Goal: Information Seeking & Learning: Check status

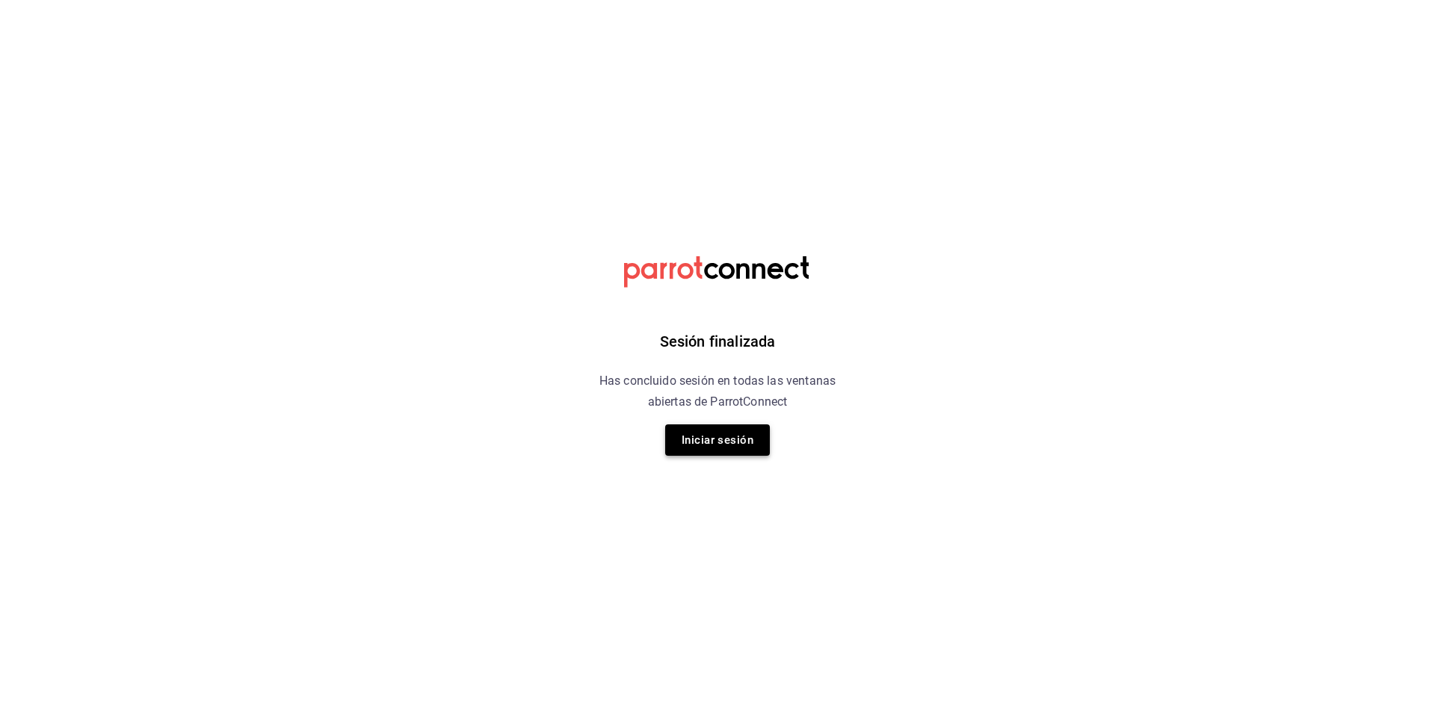
click at [754, 444] on button "Iniciar sesión" at bounding box center [717, 439] width 105 height 31
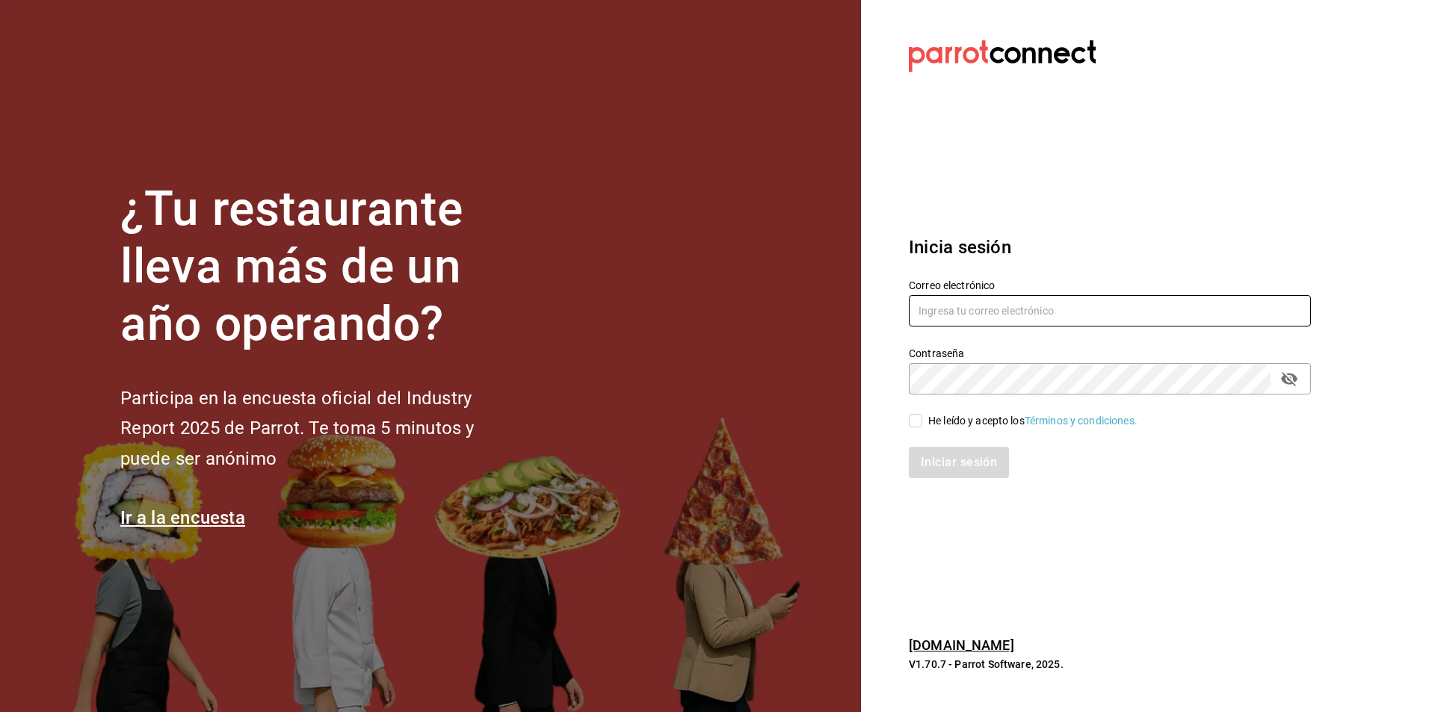
type input "[EMAIL_ADDRESS][DOMAIN_NAME]"
click at [915, 420] on input "He leído y acepto los Términos y condiciones." at bounding box center [915, 420] width 13 height 13
checkbox input "true"
click at [950, 461] on button "Iniciar sesión" at bounding box center [960, 462] width 102 height 31
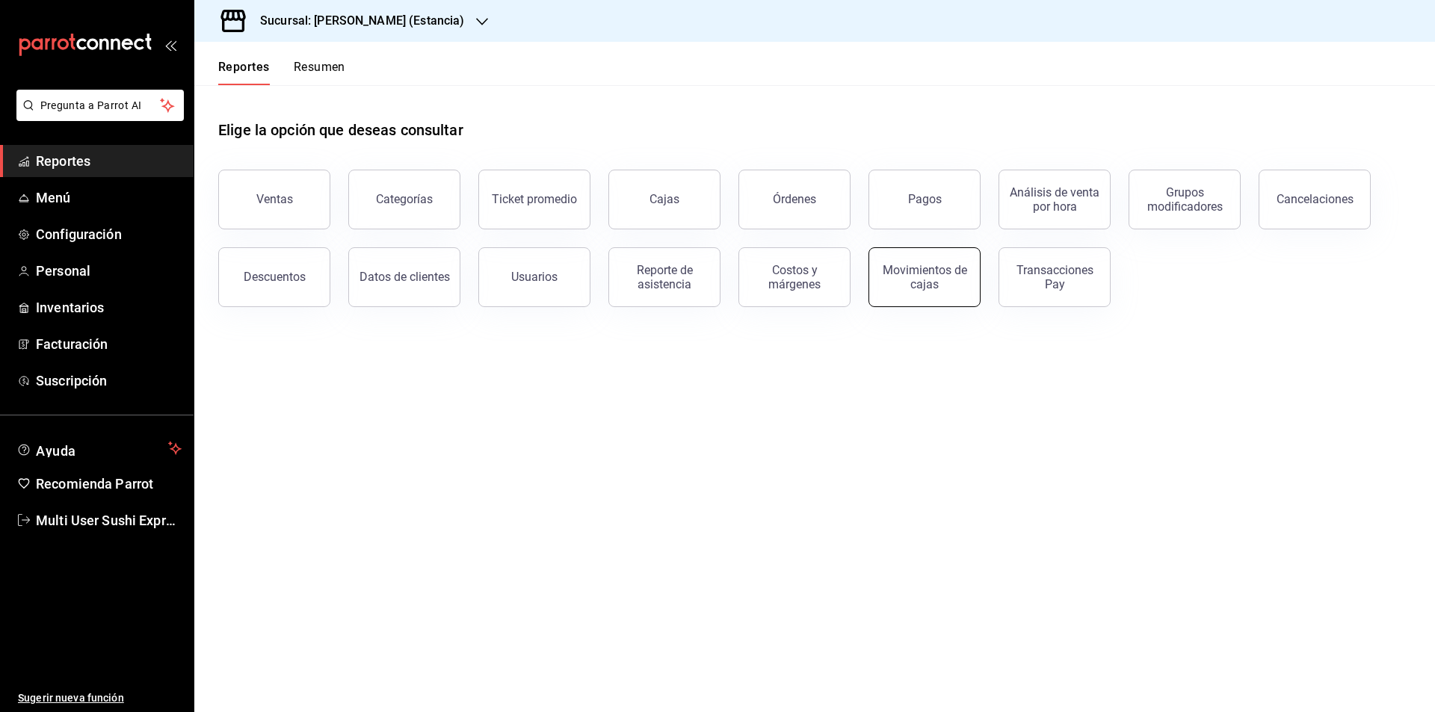
click at [926, 282] on div "Movimientos de cajas" at bounding box center [924, 277] width 93 height 28
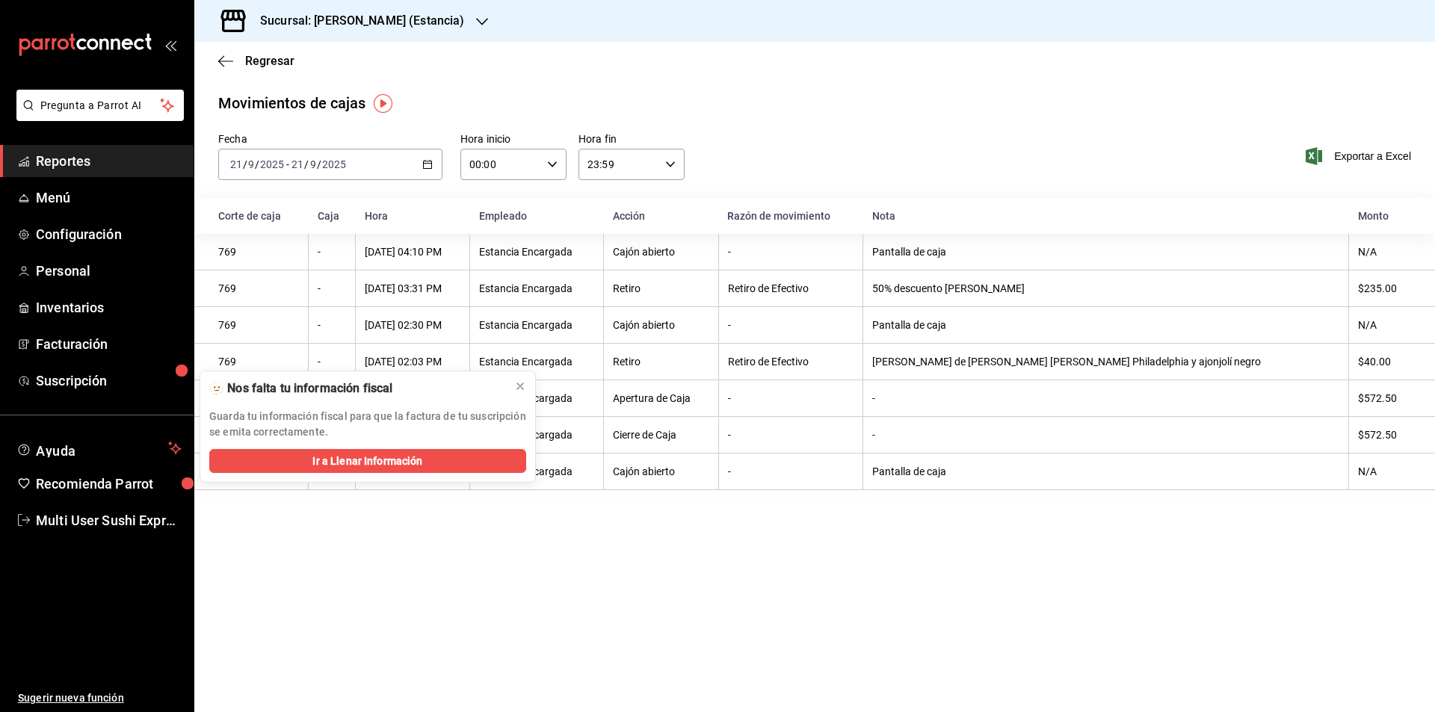
click at [431, 162] on \(Stroke\) "button" at bounding box center [427, 165] width 9 height 8
click at [518, 390] on icon at bounding box center [520, 386] width 12 height 12
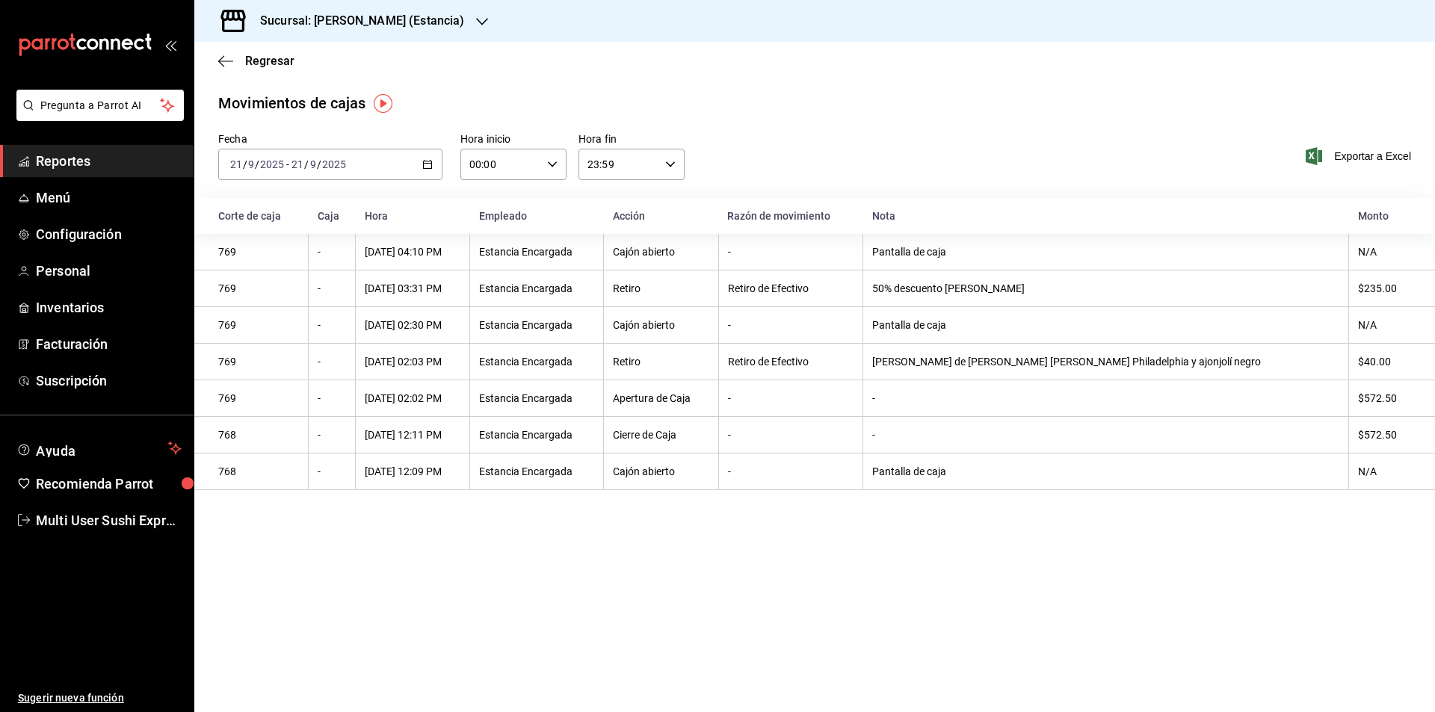
click at [424, 164] on \(Stroke\) "button" at bounding box center [428, 163] width 8 height 1
click at [325, 383] on span "Rango de fechas" at bounding box center [289, 378] width 116 height 16
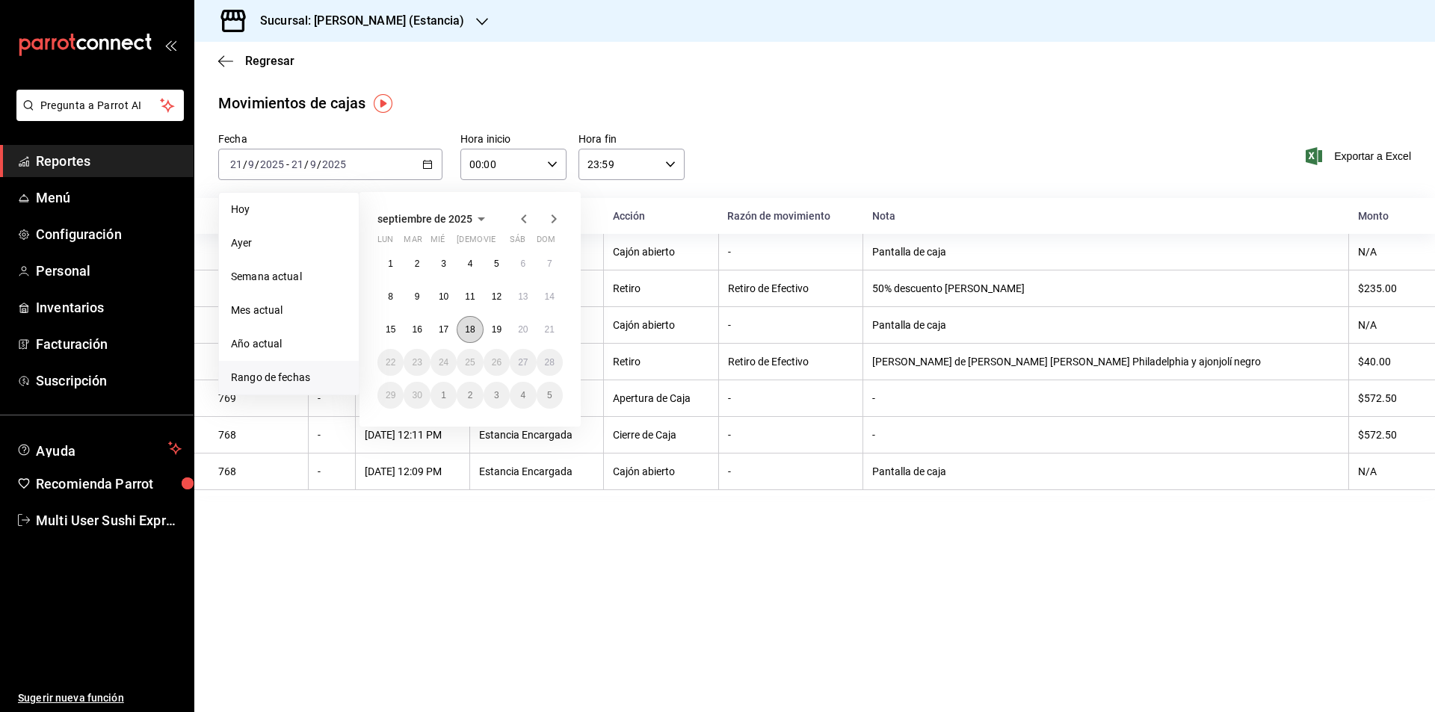
click at [464, 327] on button "18" at bounding box center [470, 329] width 26 height 27
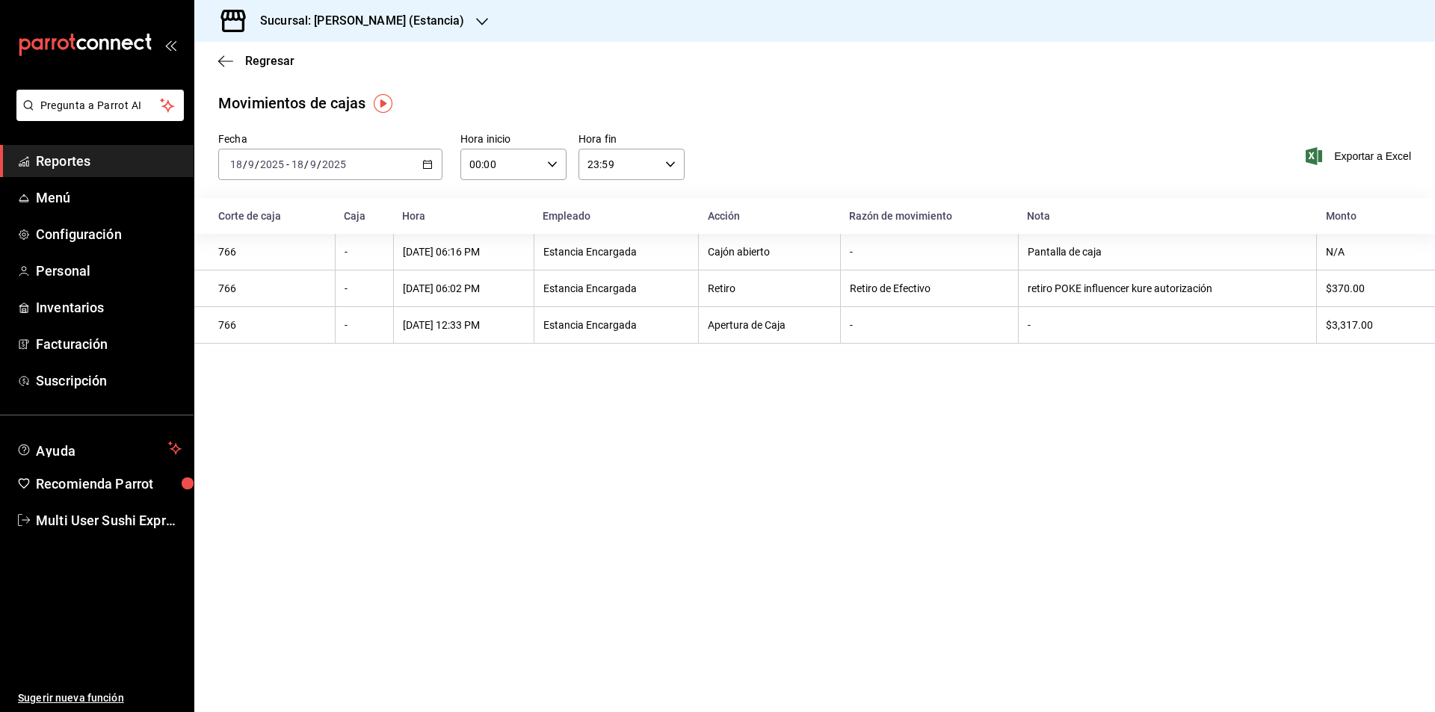
click at [430, 164] on icon "button" at bounding box center [427, 164] width 10 height 10
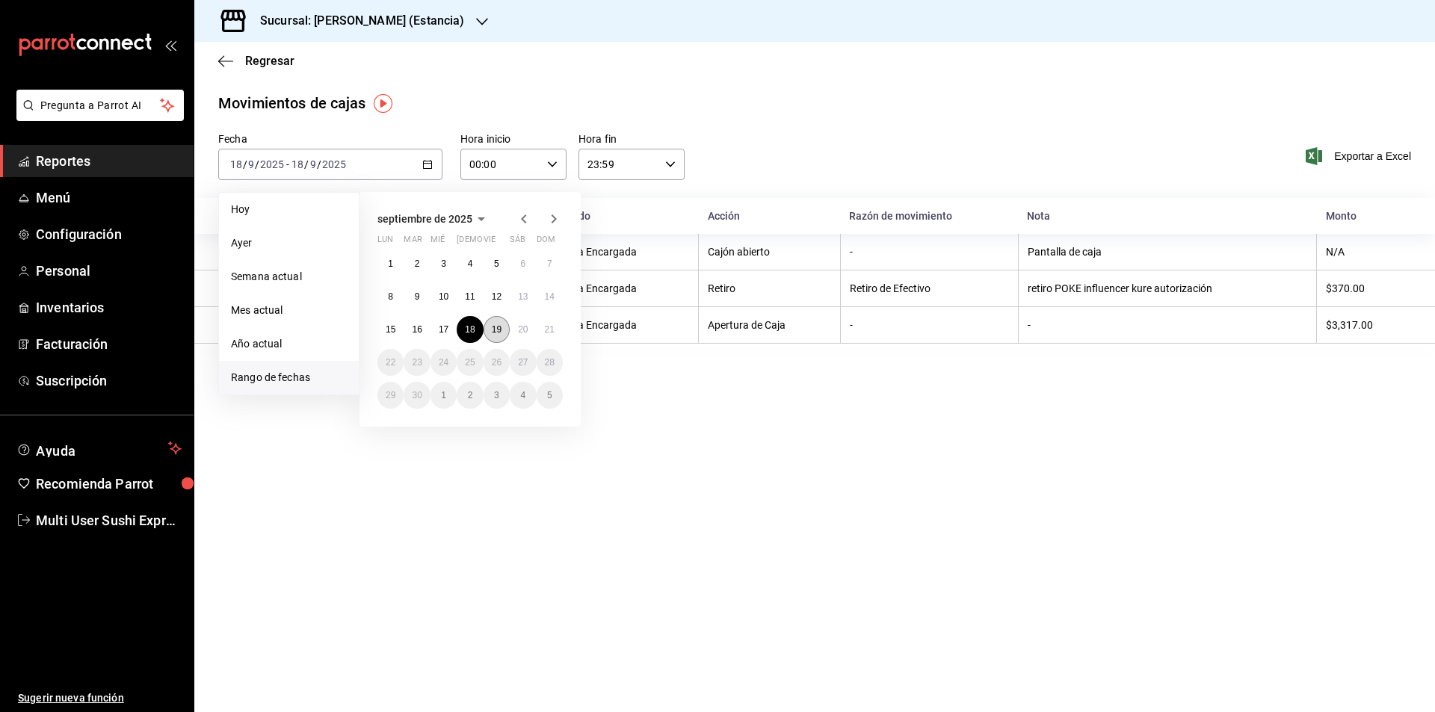
click at [498, 333] on abbr "19" at bounding box center [497, 329] width 10 height 10
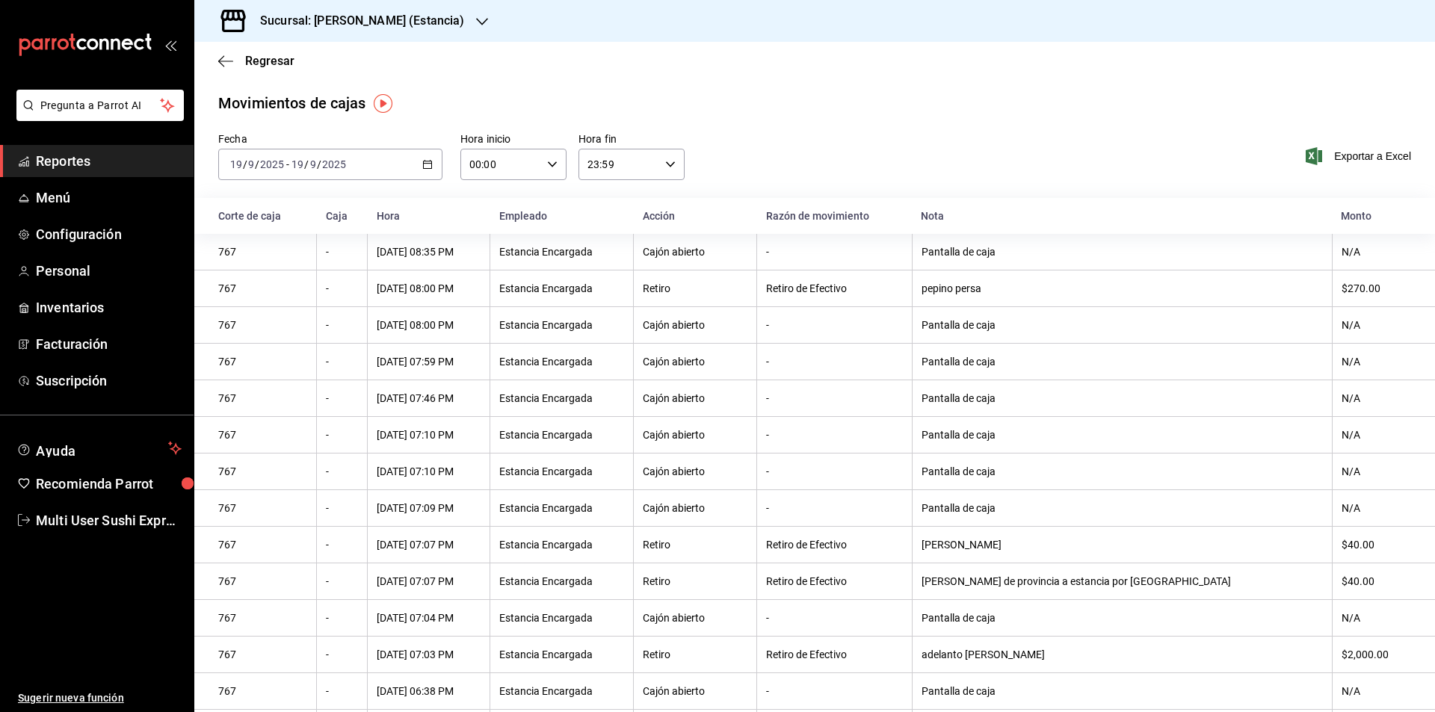
click at [424, 162] on icon "button" at bounding box center [427, 164] width 10 height 10
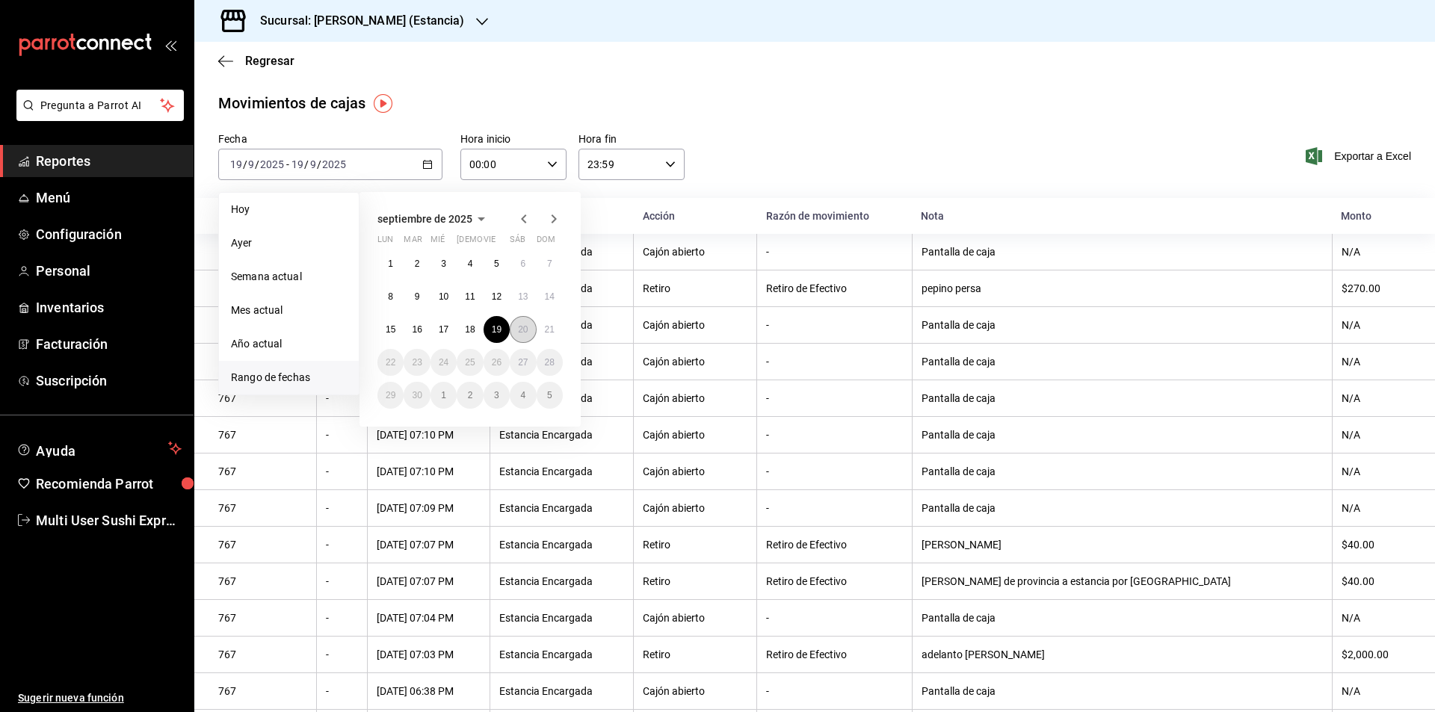
click at [515, 329] on button "20" at bounding box center [523, 329] width 26 height 27
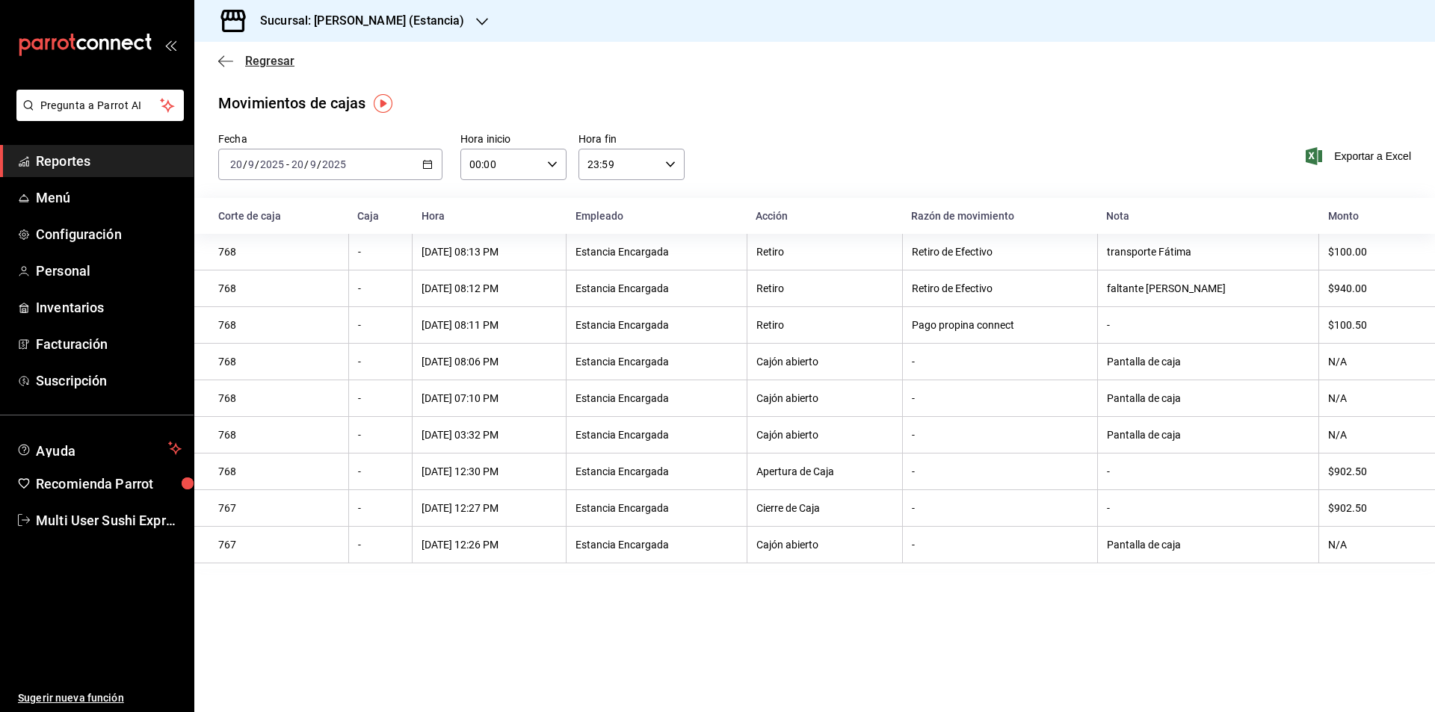
click at [225, 58] on icon "button" at bounding box center [225, 61] width 15 height 13
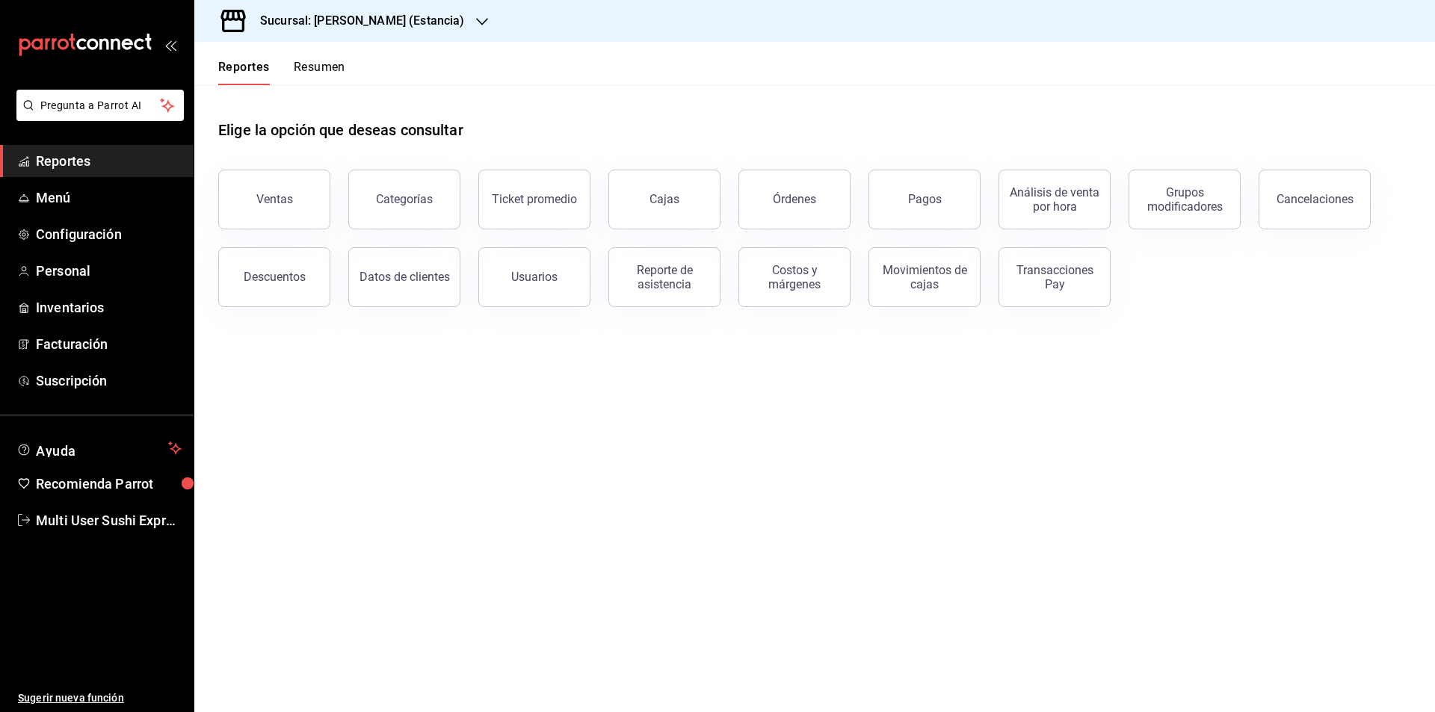
click at [934, 214] on button "Pagos" at bounding box center [924, 200] width 112 height 60
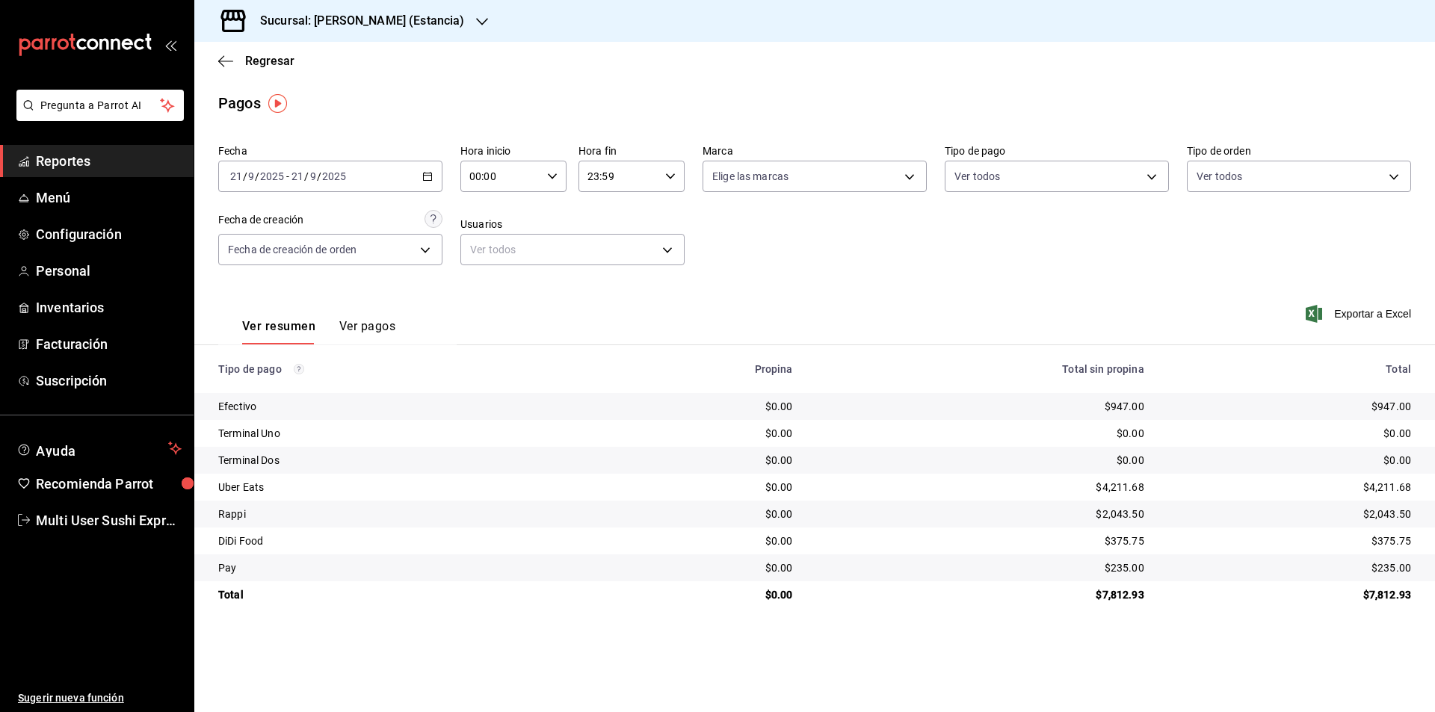
click at [430, 176] on icon "button" at bounding box center [427, 176] width 10 height 10
click at [318, 386] on span "Rango de fechas" at bounding box center [289, 390] width 116 height 16
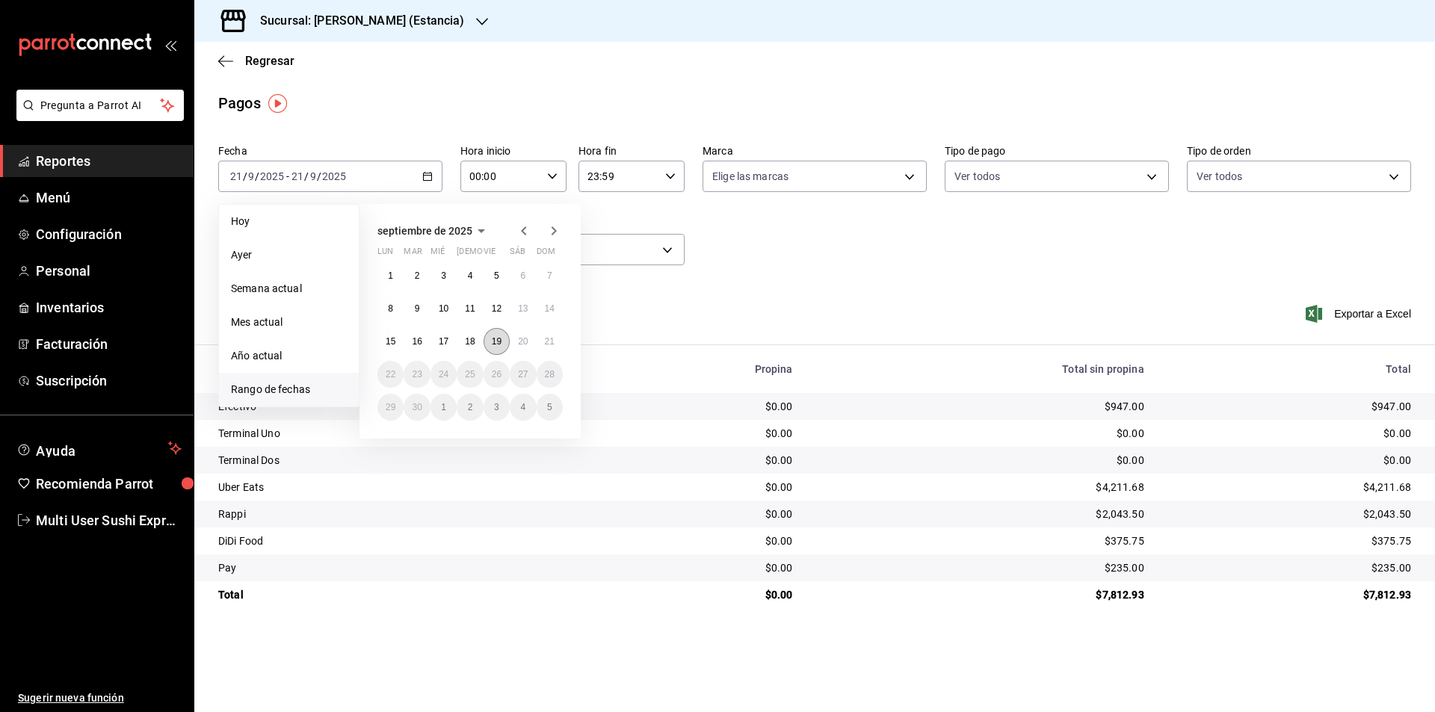
click at [496, 347] on button "19" at bounding box center [496, 341] width 26 height 27
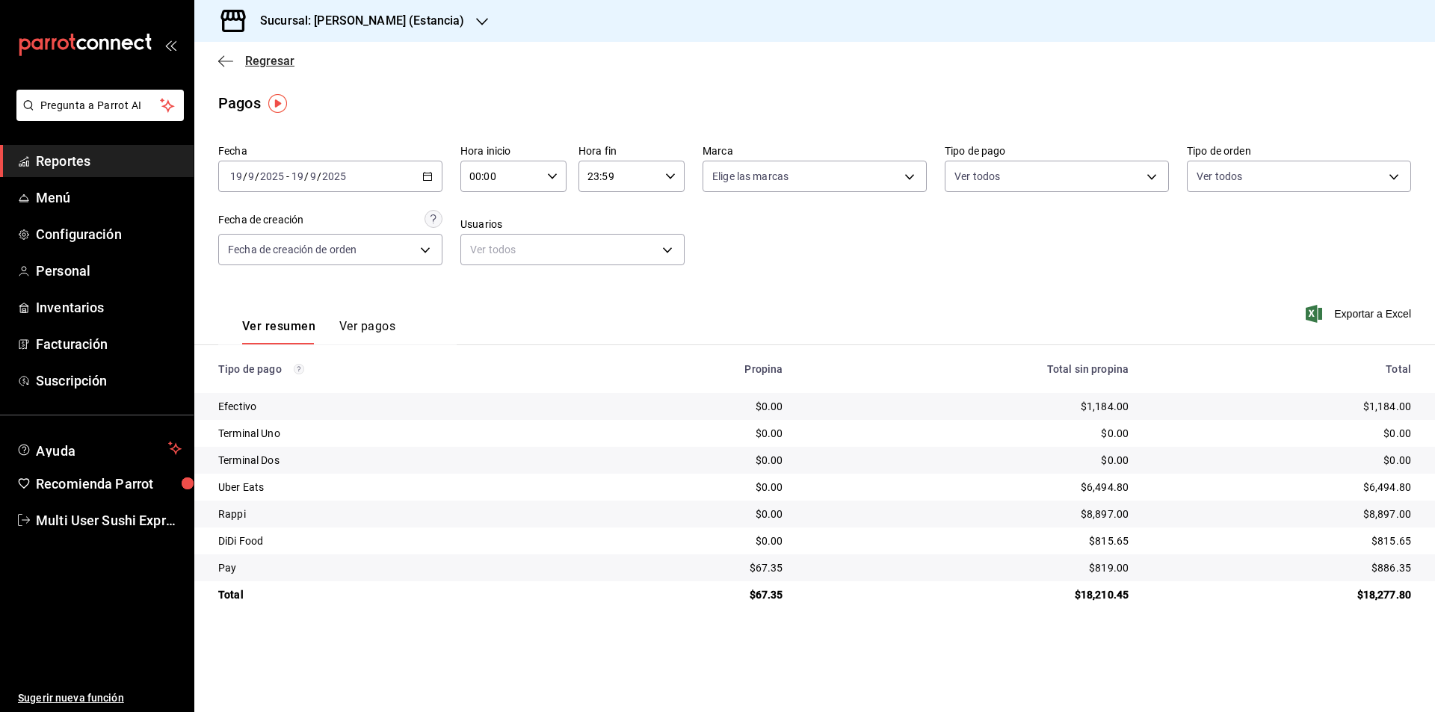
click at [221, 60] on icon "button" at bounding box center [225, 61] width 15 height 13
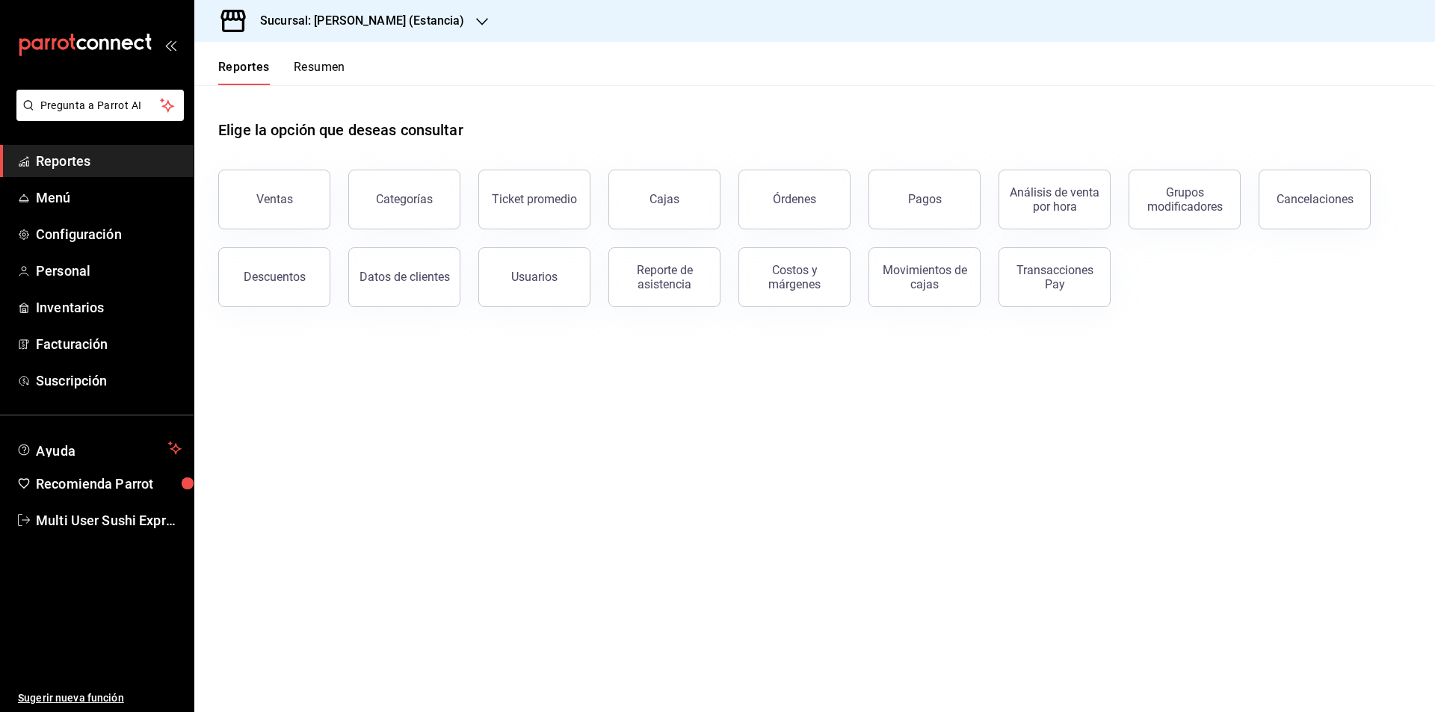
click at [324, 61] on button "Resumen" at bounding box center [320, 72] width 52 height 25
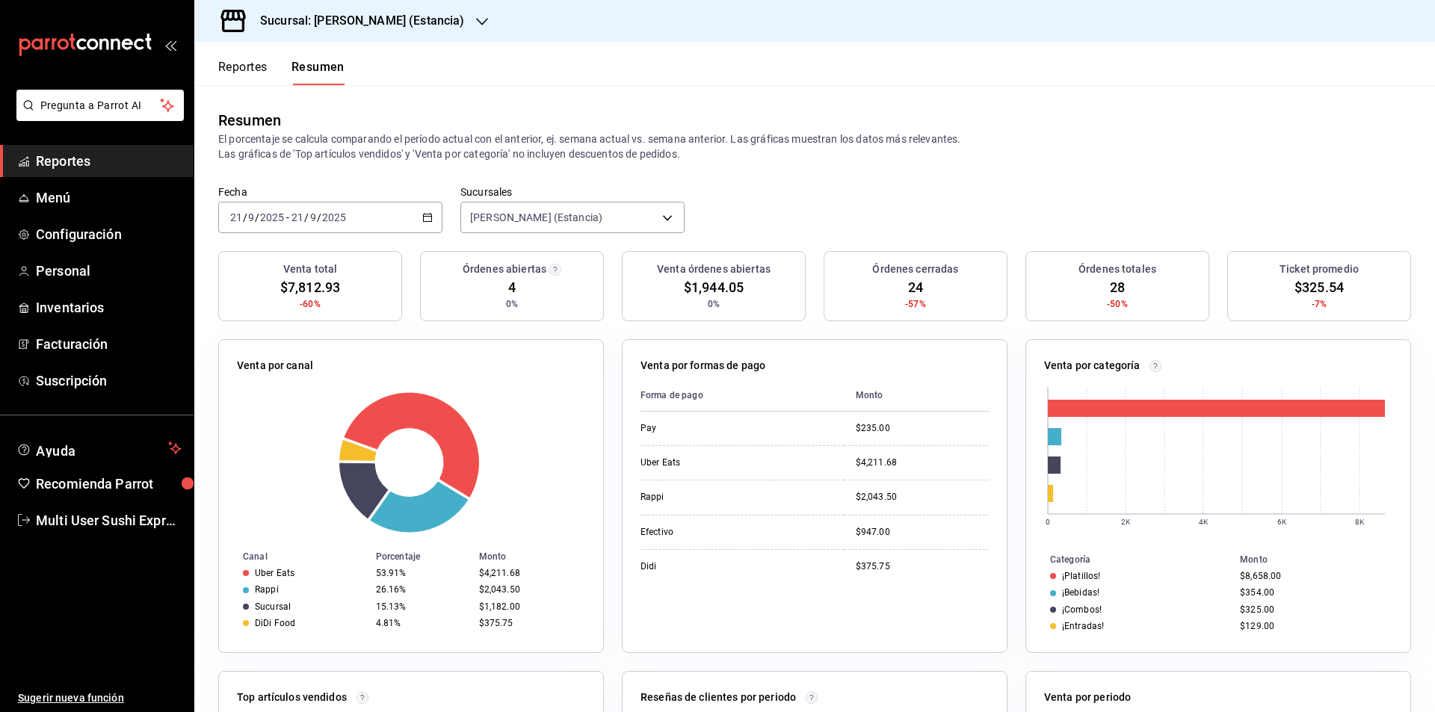
click at [424, 217] on \(Stroke\) "button" at bounding box center [428, 216] width 8 height 1
click at [296, 435] on span "Rango de fechas" at bounding box center [289, 431] width 116 height 16
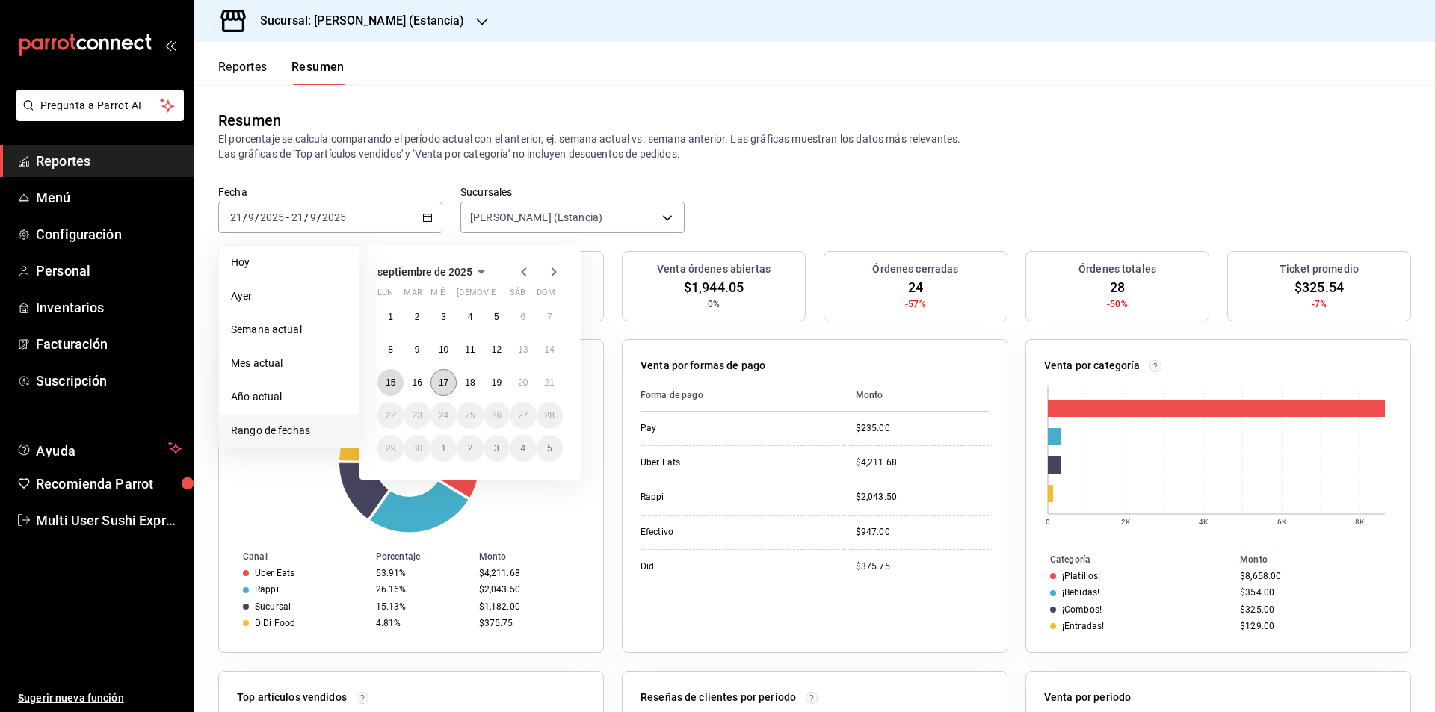
click at [384, 380] on button "15" at bounding box center [390, 382] width 26 height 27
click at [526, 386] on abbr "20" at bounding box center [523, 382] width 10 height 10
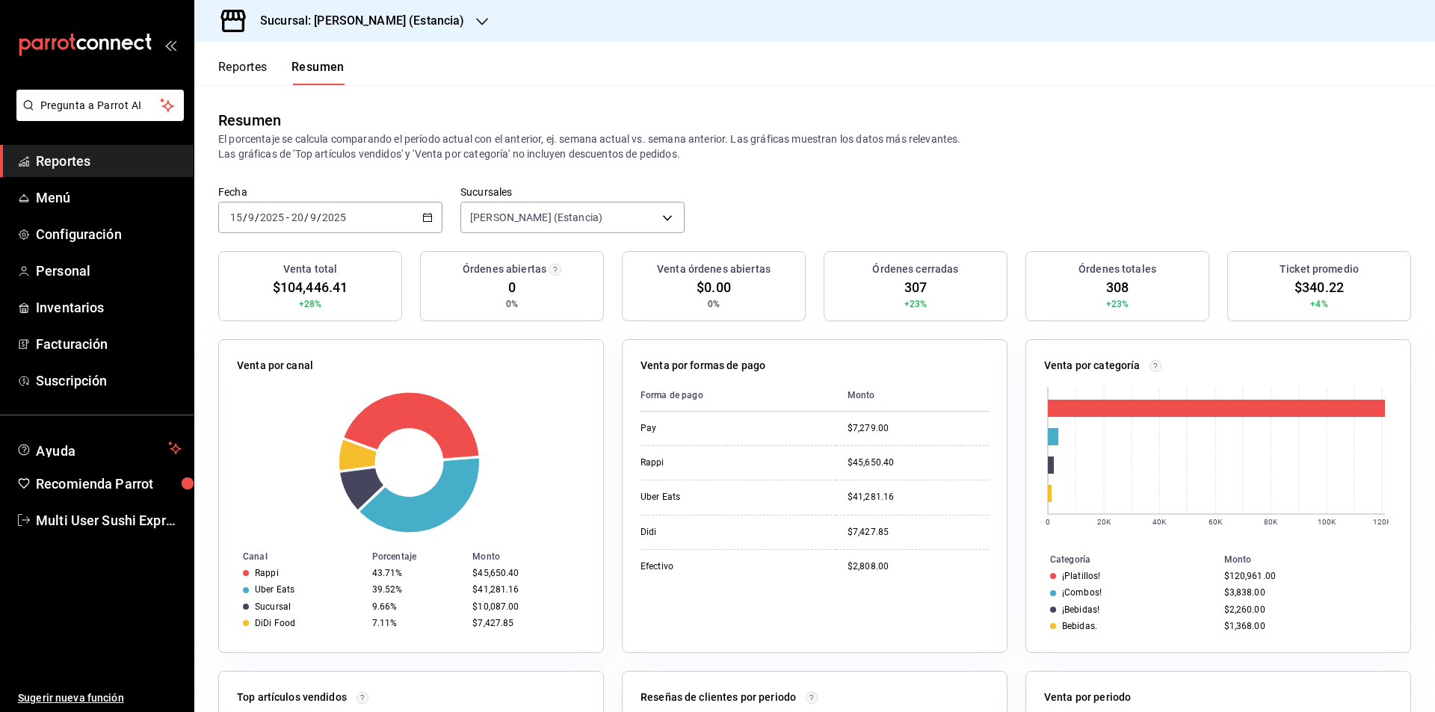
click at [423, 216] on \(Stroke\) "button" at bounding box center [427, 218] width 9 height 8
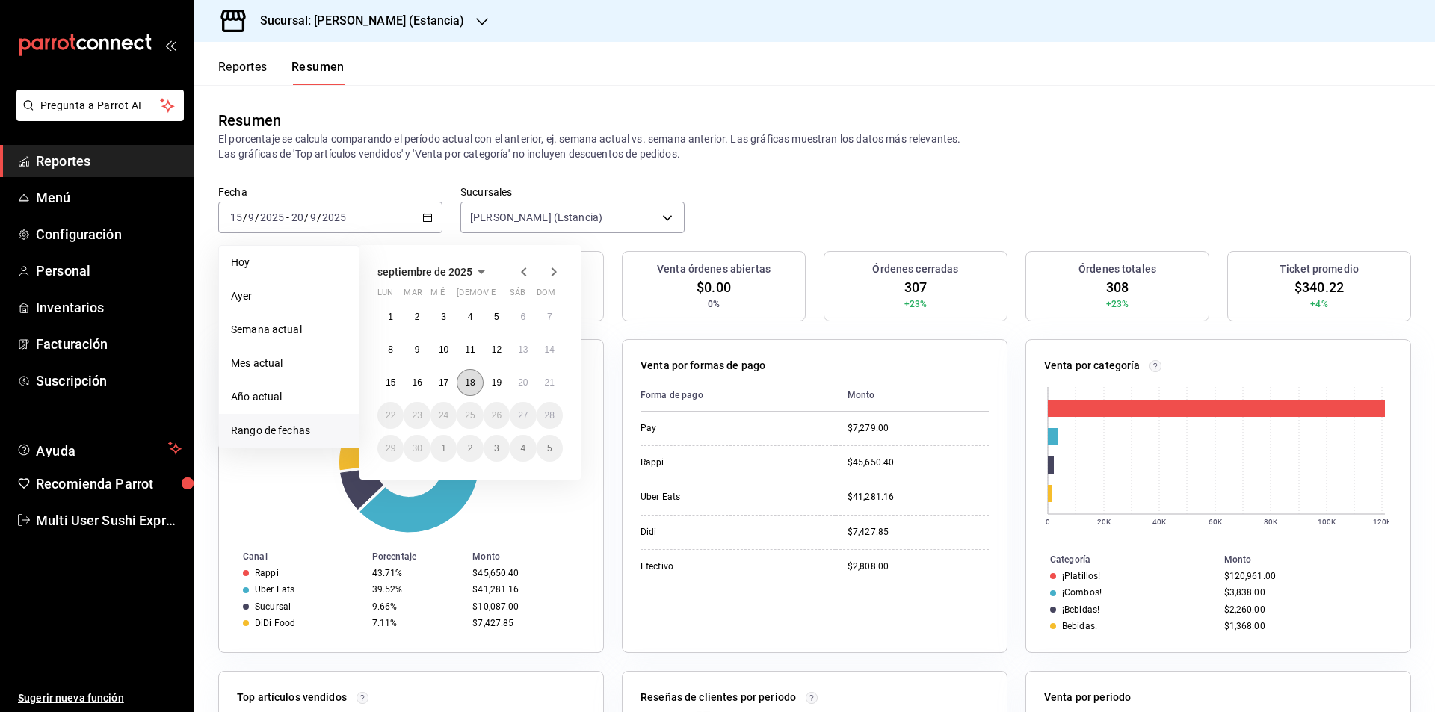
click at [471, 376] on button "18" at bounding box center [470, 382] width 26 height 27
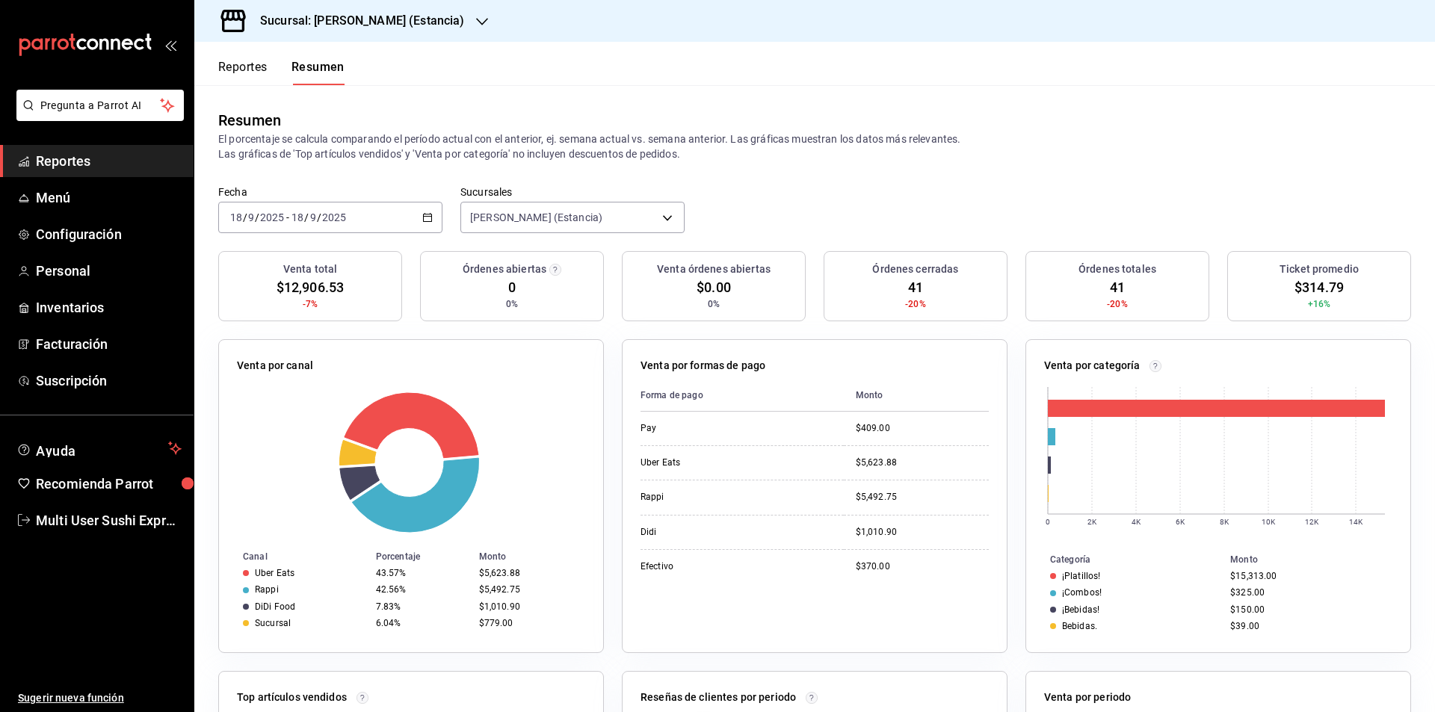
click at [427, 221] on icon "button" at bounding box center [427, 217] width 10 height 10
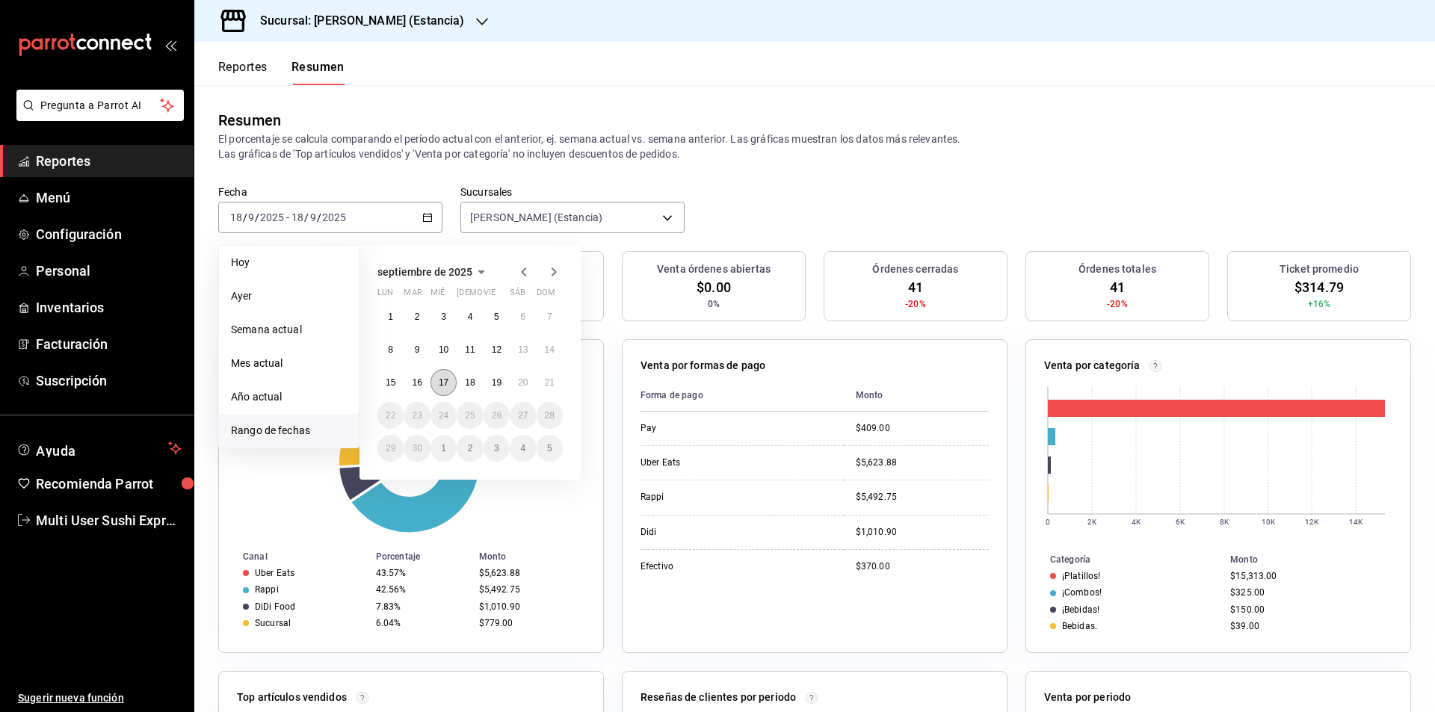
click at [448, 380] on abbr "17" at bounding box center [444, 382] width 10 height 10
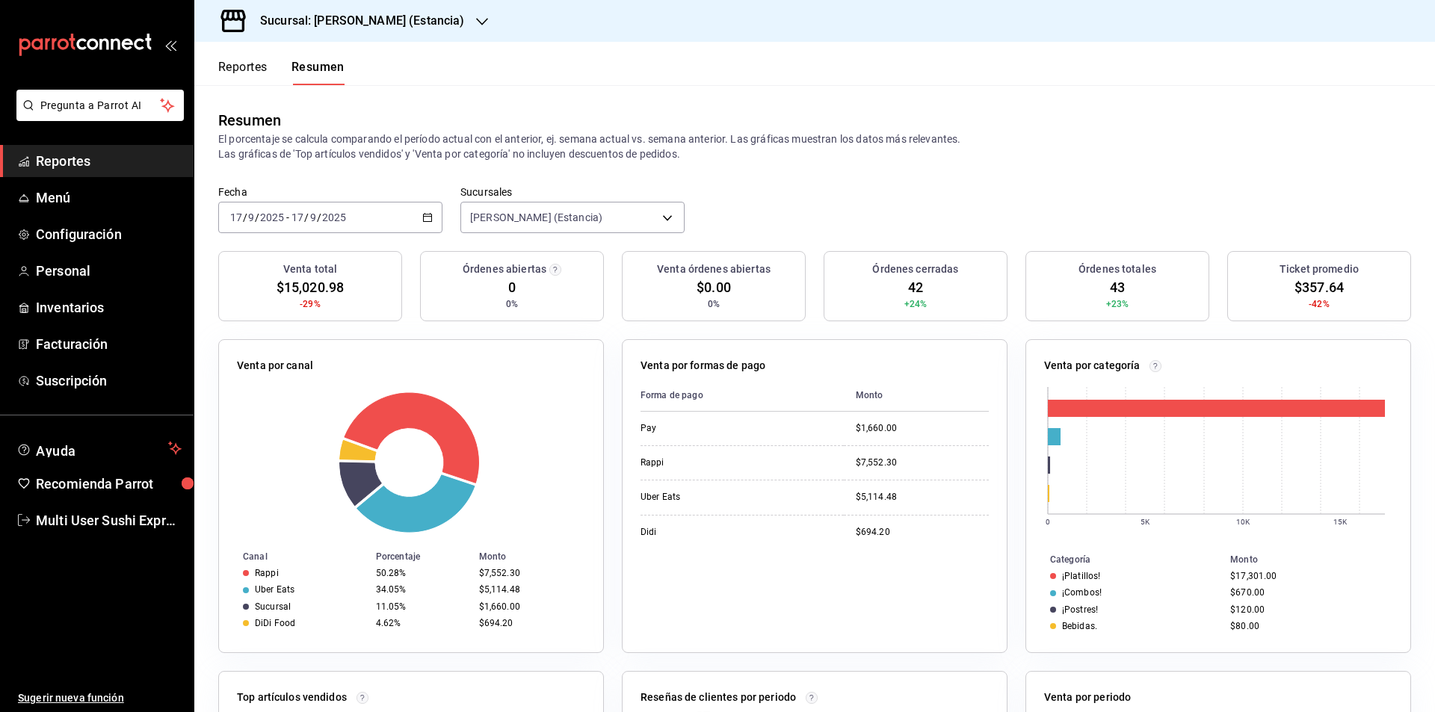
click at [423, 220] on icon "button" at bounding box center [427, 217] width 10 height 10
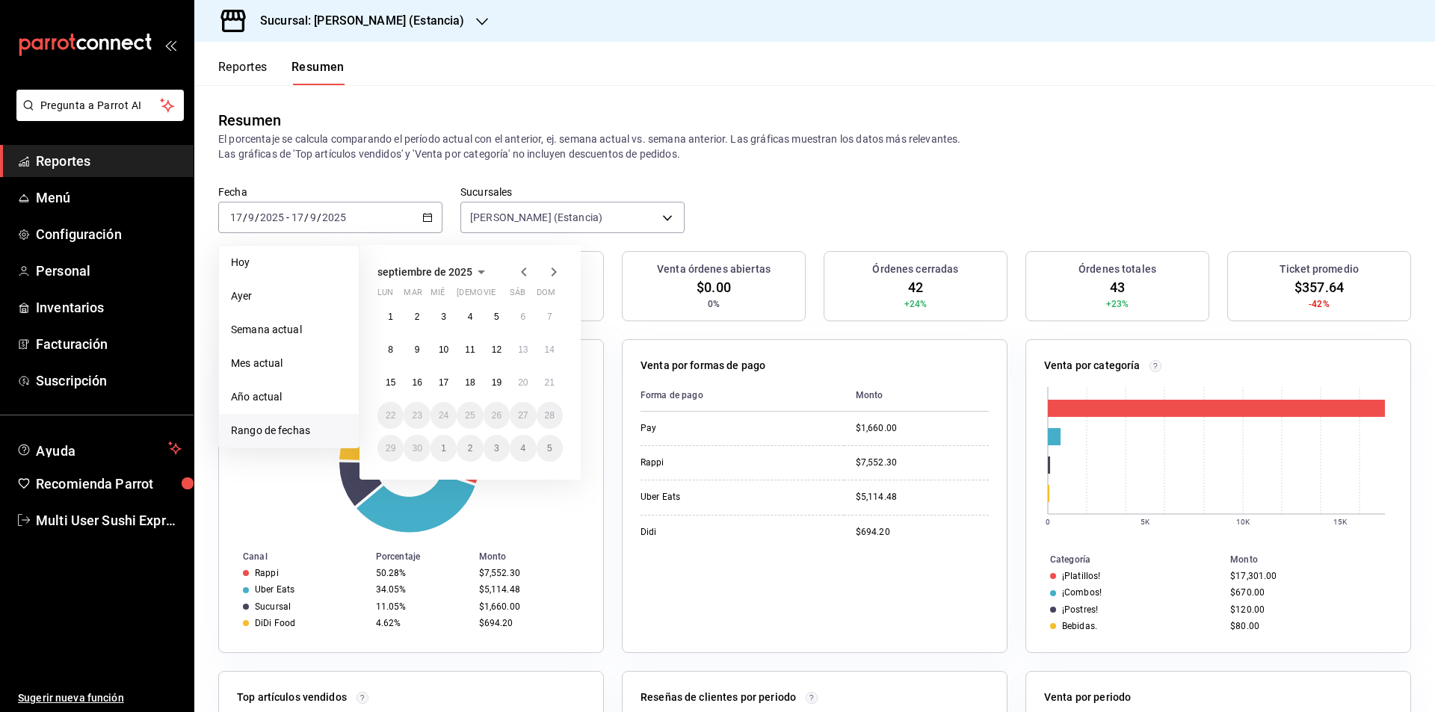
click at [430, 238] on div "septiembre de 2025 lun mar mié jue vie sáb dom 1 2 3 4 5 6 7 8 9 10 11 12 13 14…" at bounding box center [490, 356] width 262 height 247
click at [442, 383] on abbr "17" at bounding box center [444, 382] width 10 height 10
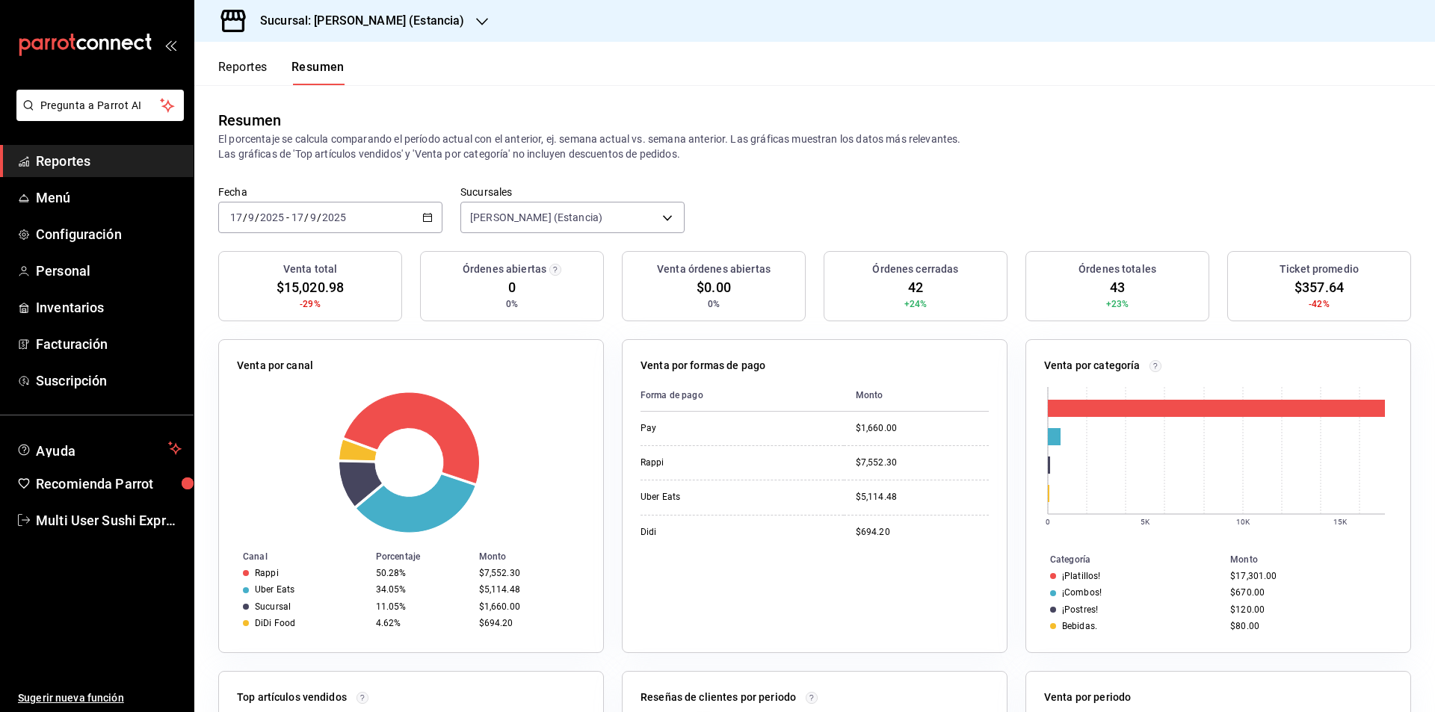
click at [424, 221] on icon "button" at bounding box center [427, 217] width 10 height 10
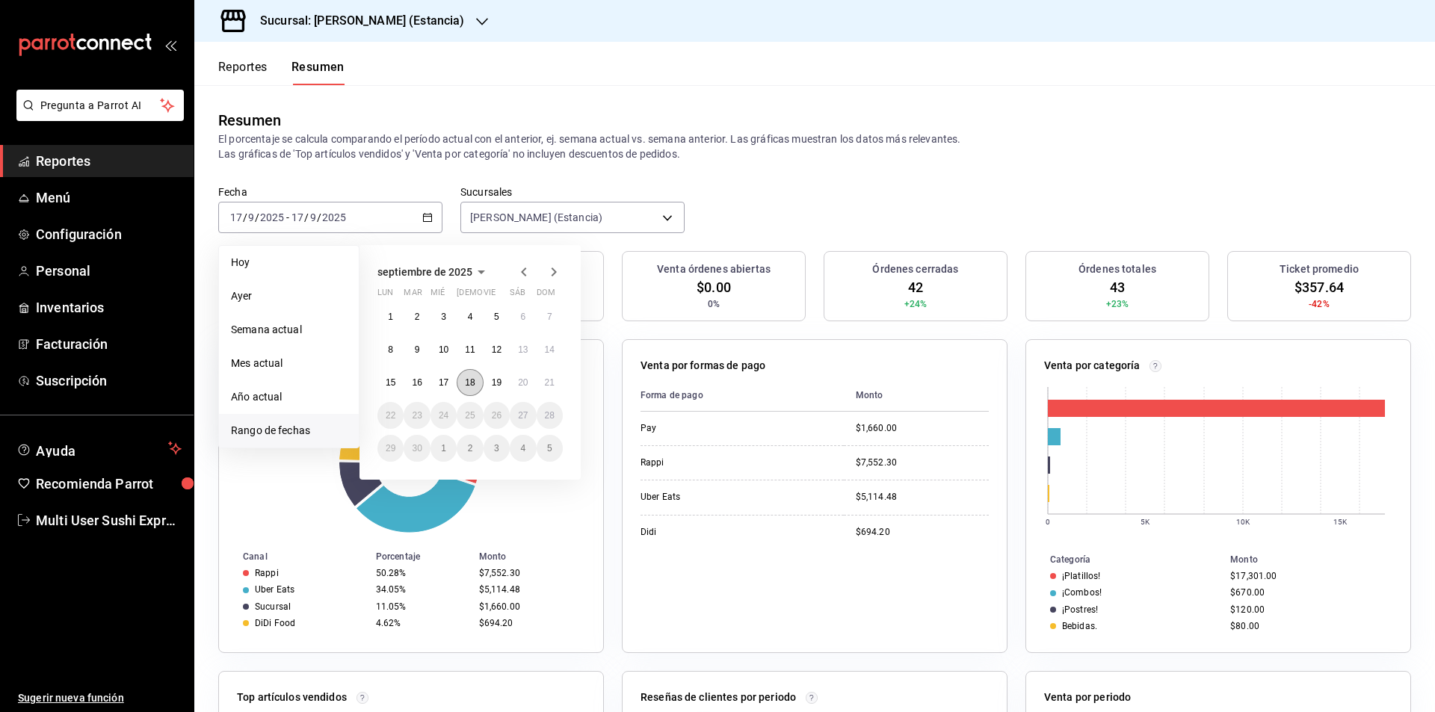
click at [475, 383] on button "18" at bounding box center [470, 382] width 26 height 27
click at [474, 384] on button "18" at bounding box center [470, 382] width 26 height 27
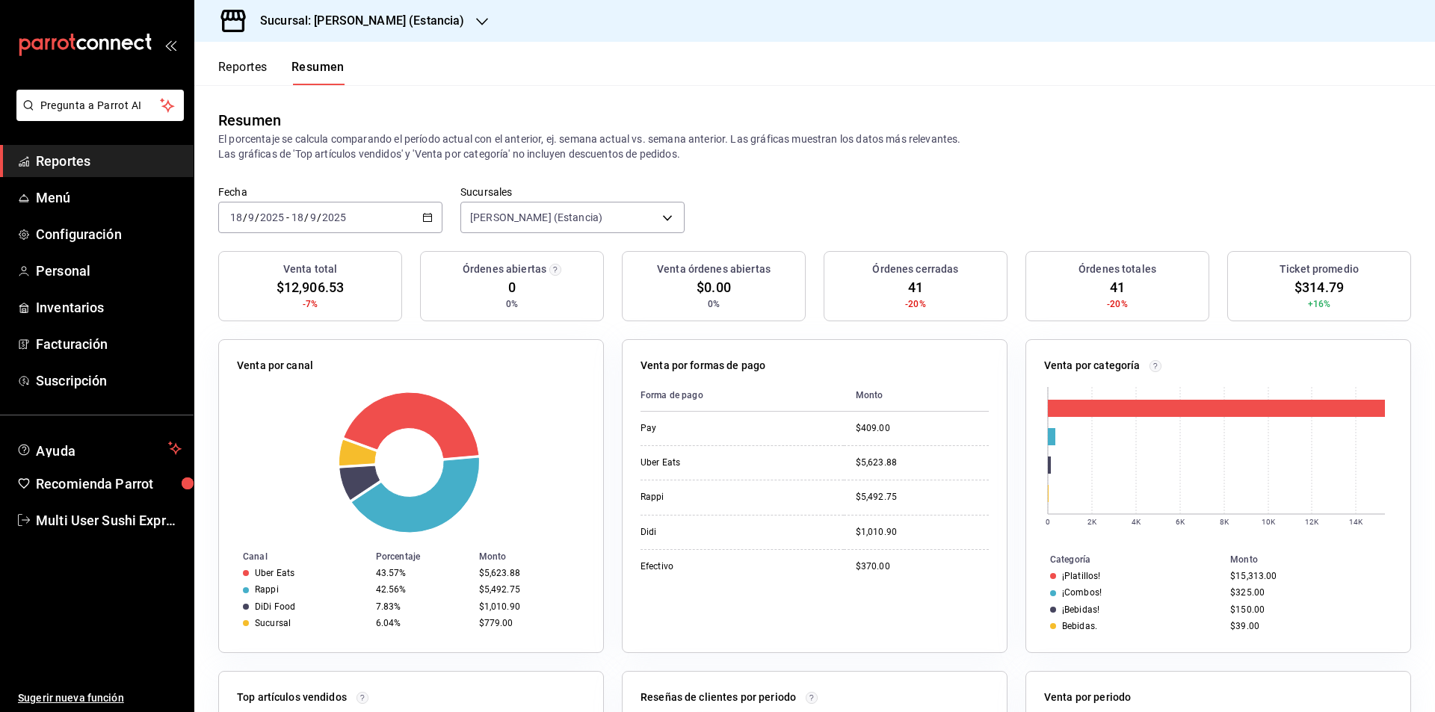
click at [424, 220] on icon "button" at bounding box center [427, 217] width 10 height 10
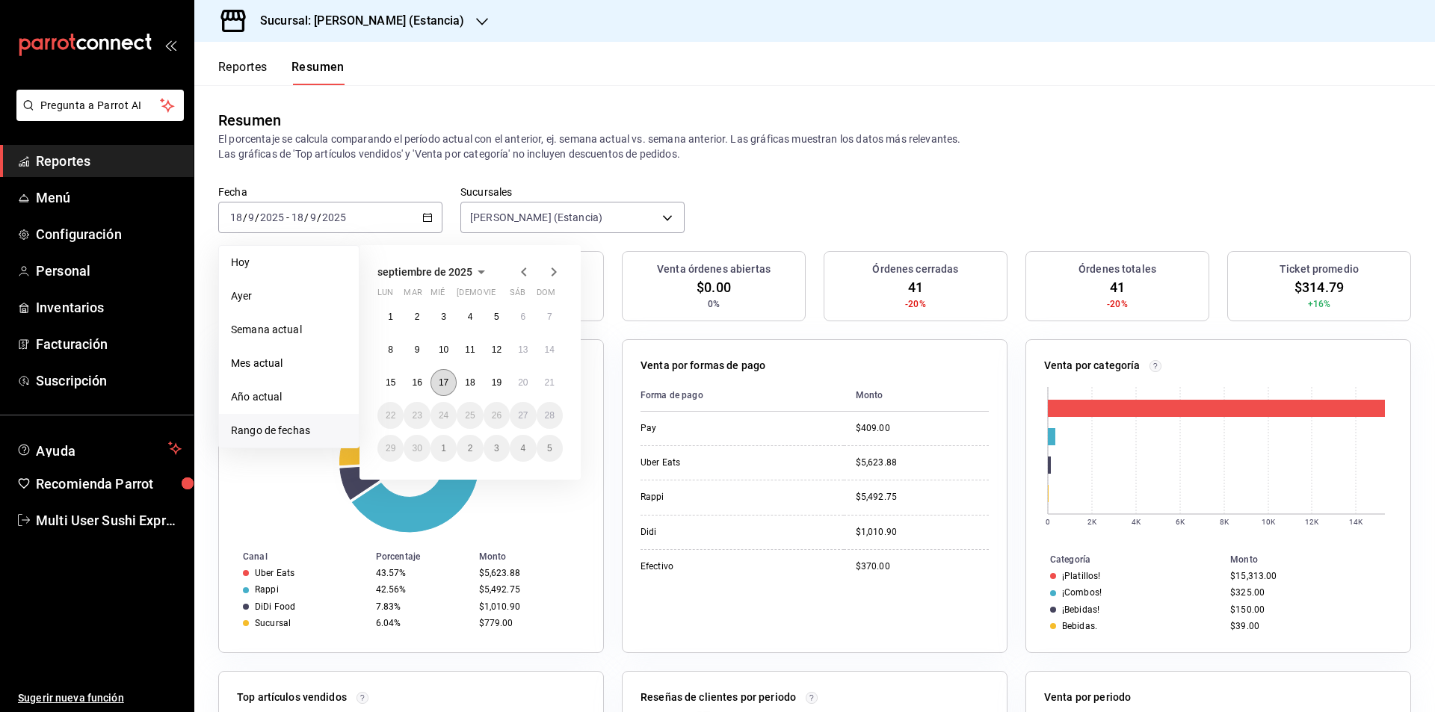
click at [446, 387] on abbr "17" at bounding box center [444, 382] width 10 height 10
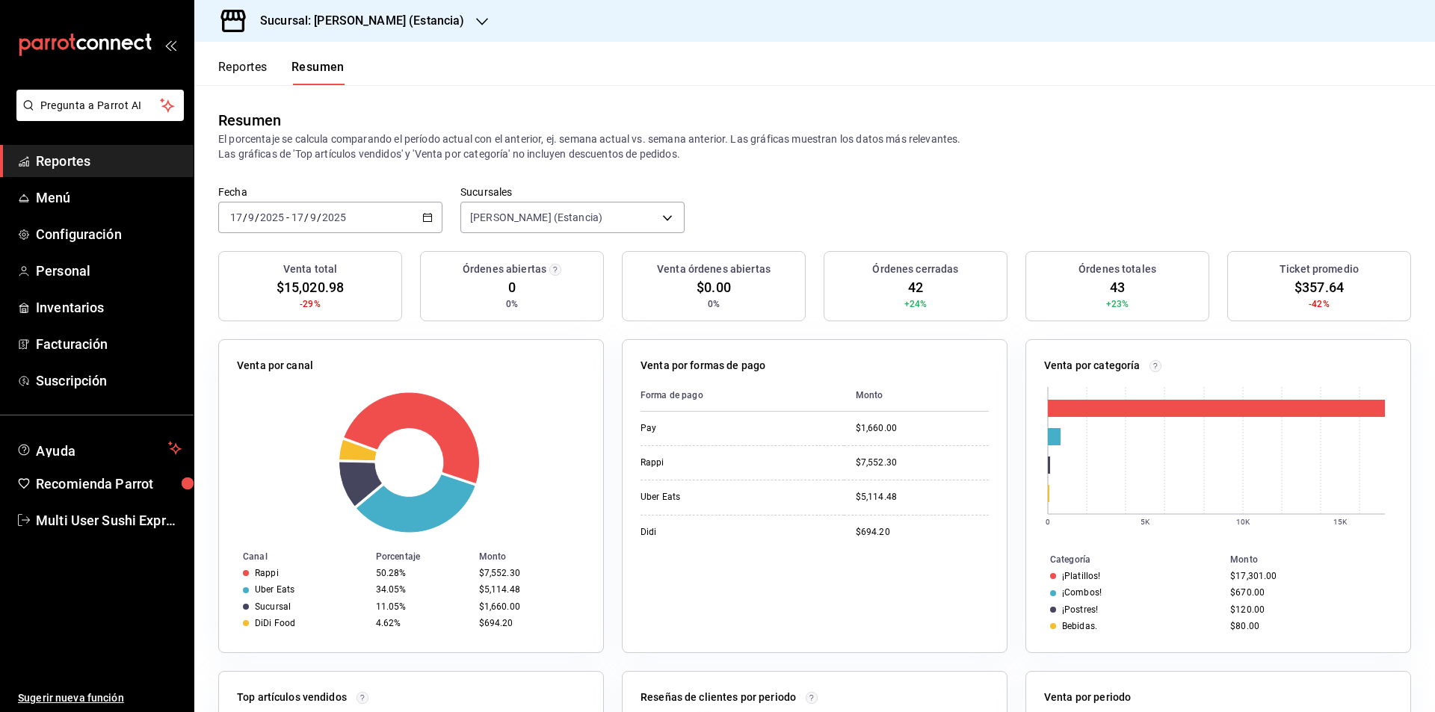
click at [422, 213] on icon "button" at bounding box center [427, 217] width 10 height 10
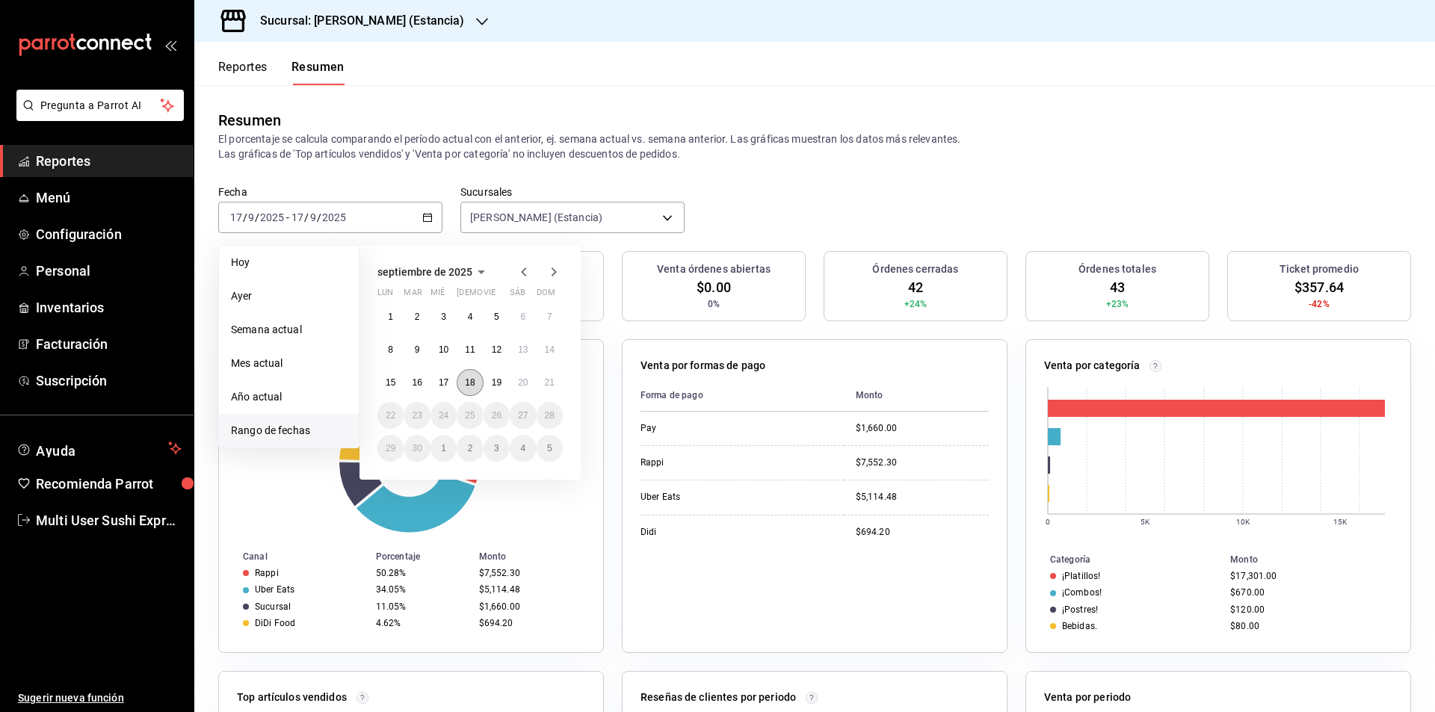
click at [473, 383] on abbr "18" at bounding box center [470, 382] width 10 height 10
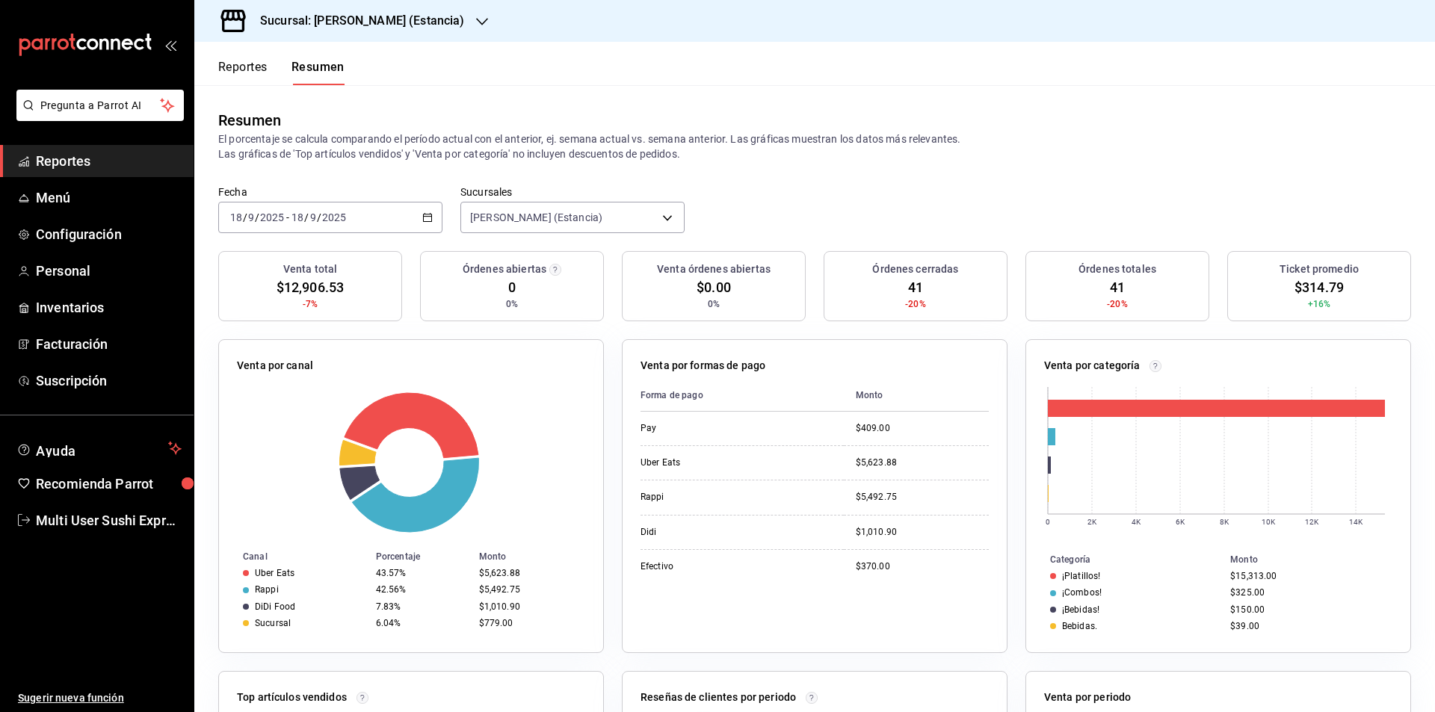
click at [418, 220] on div "2025-09-18 18 / 9 / 2025 - 2025-09-18 18 / 9 / 2025" at bounding box center [330, 217] width 224 height 31
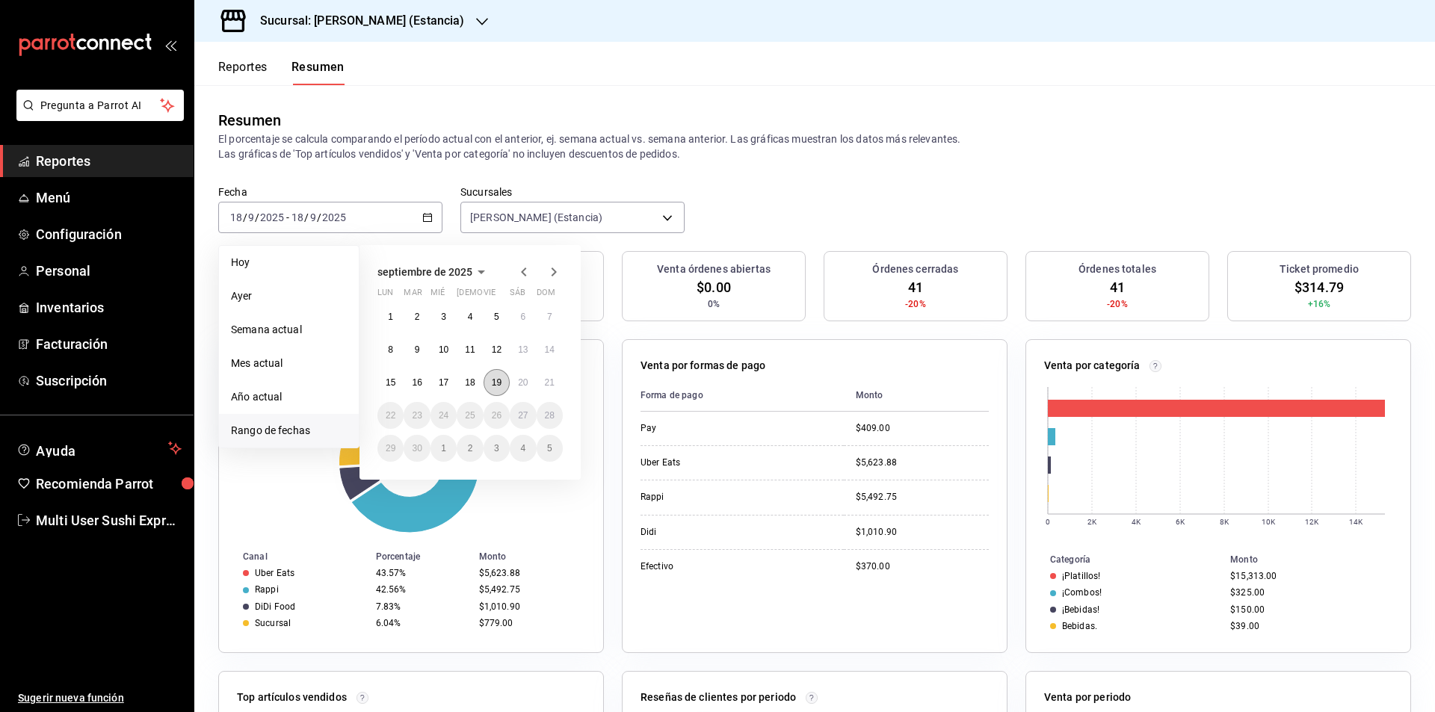
click at [499, 382] on abbr "19" at bounding box center [497, 382] width 10 height 10
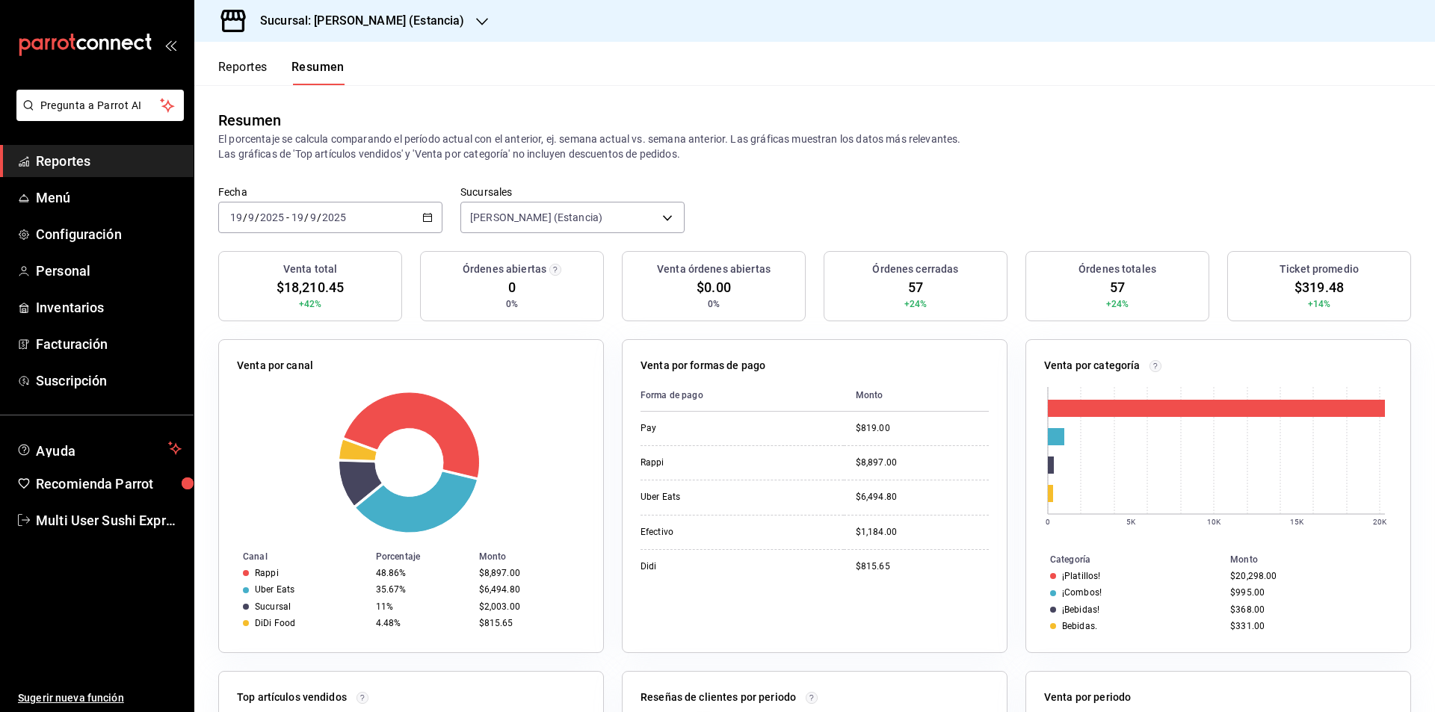
click at [427, 217] on icon "button" at bounding box center [427, 217] width 10 height 10
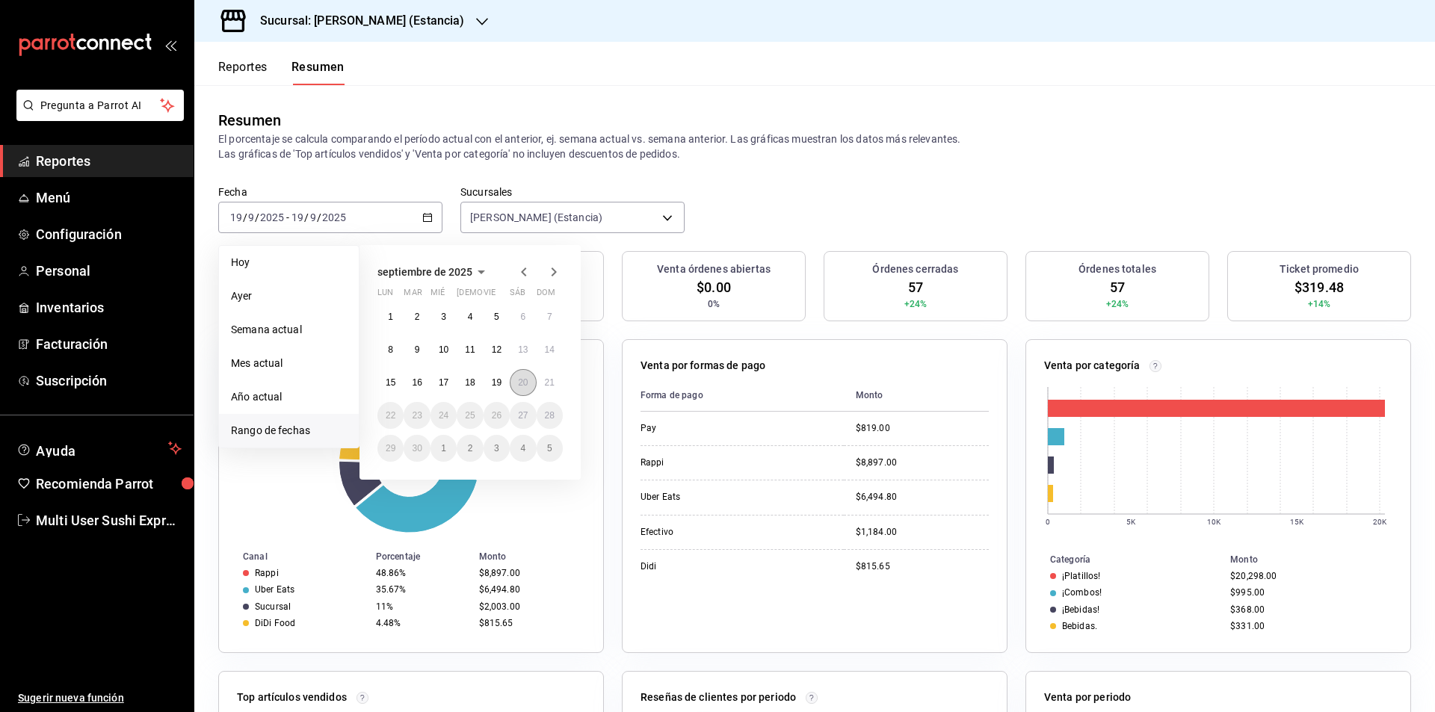
click at [524, 384] on abbr "20" at bounding box center [523, 382] width 10 height 10
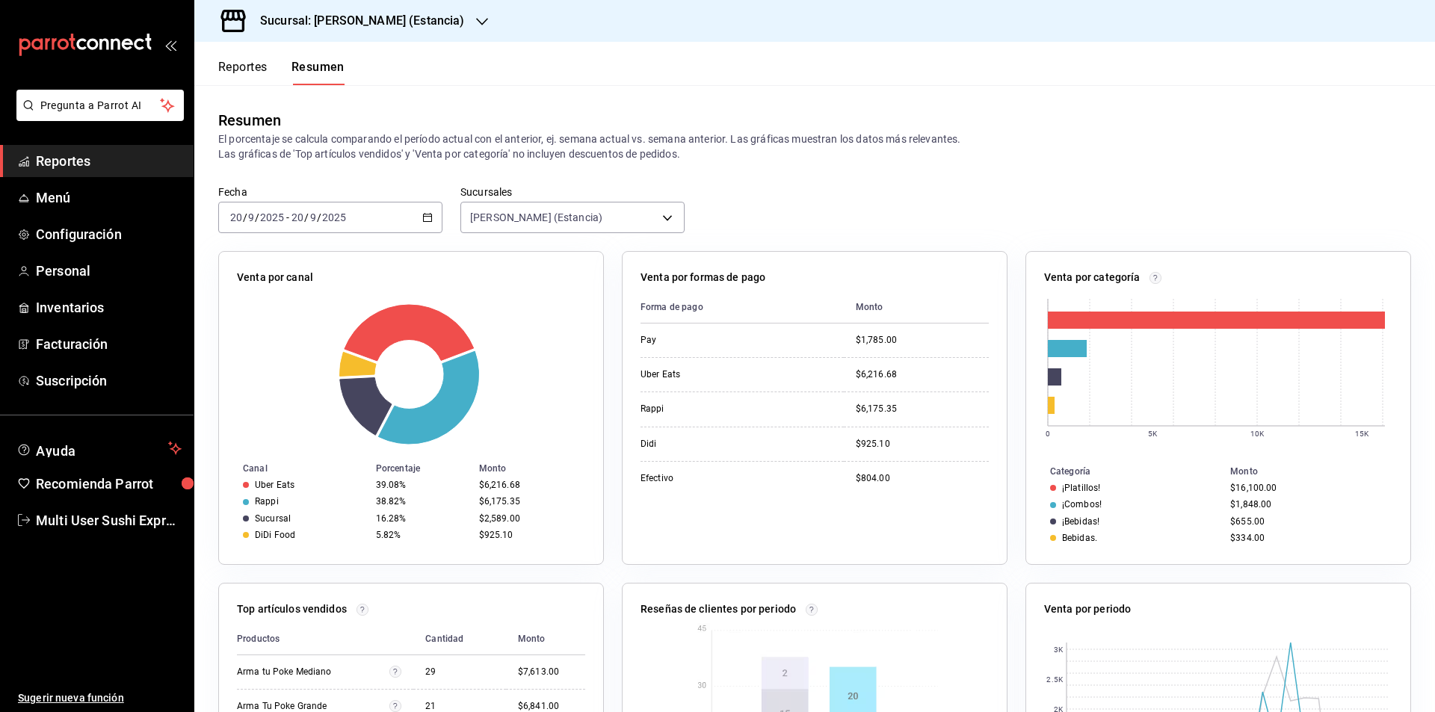
click at [422, 218] on icon "button" at bounding box center [427, 217] width 10 height 10
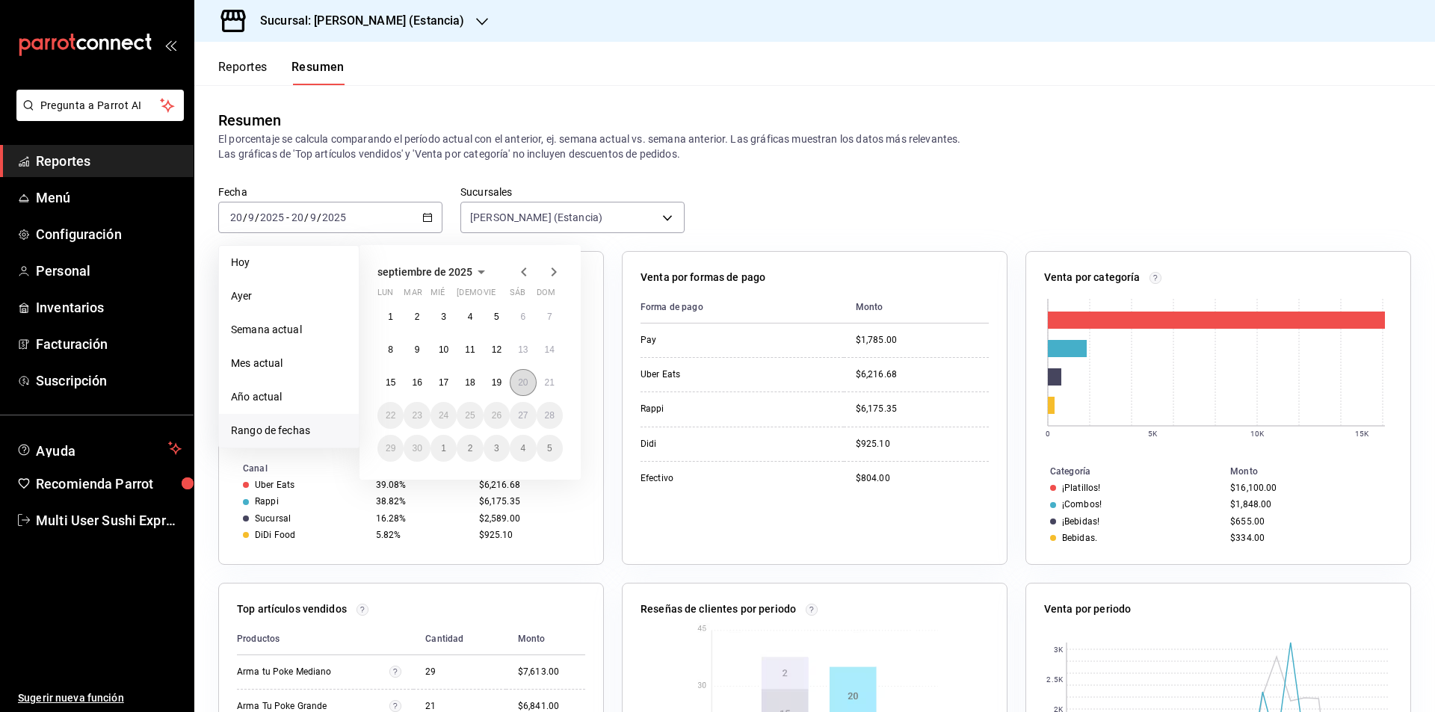
click at [524, 383] on abbr "20" at bounding box center [523, 382] width 10 height 10
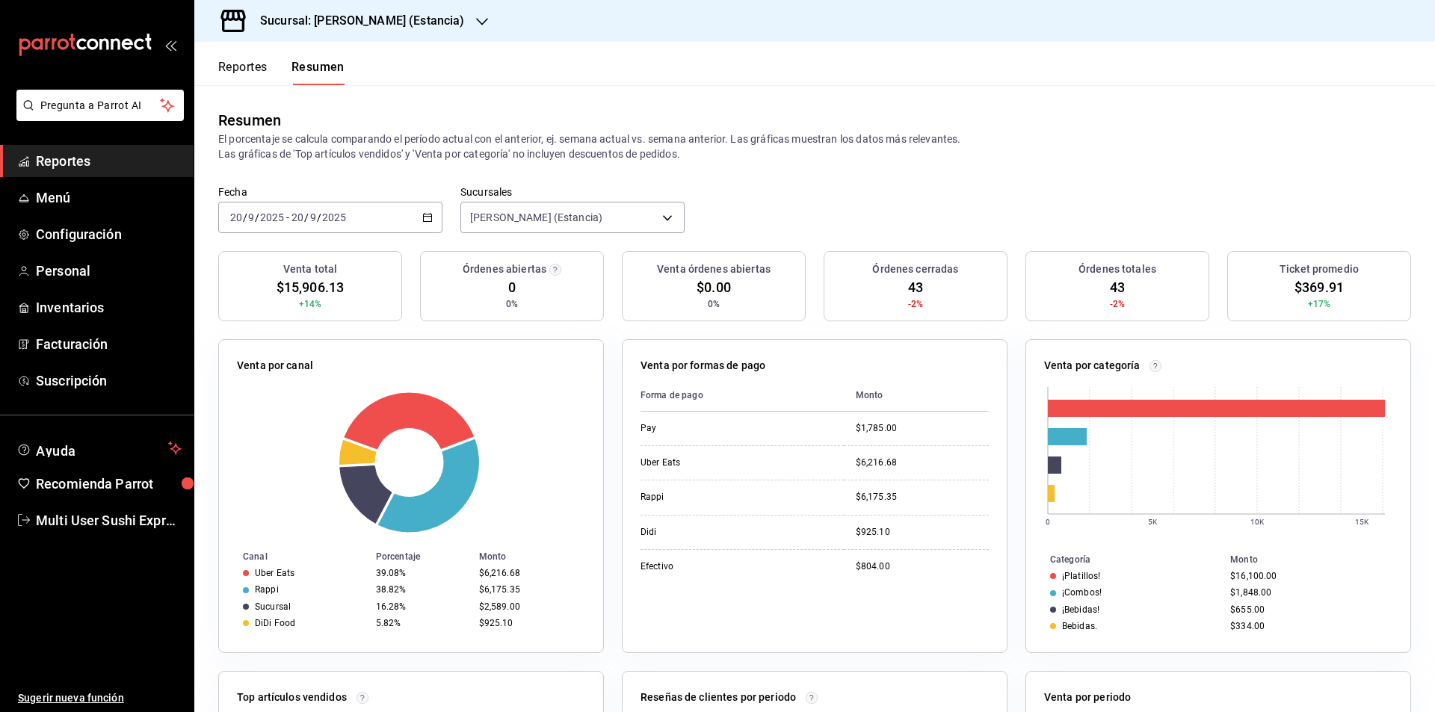
click at [424, 219] on icon "button" at bounding box center [427, 217] width 10 height 10
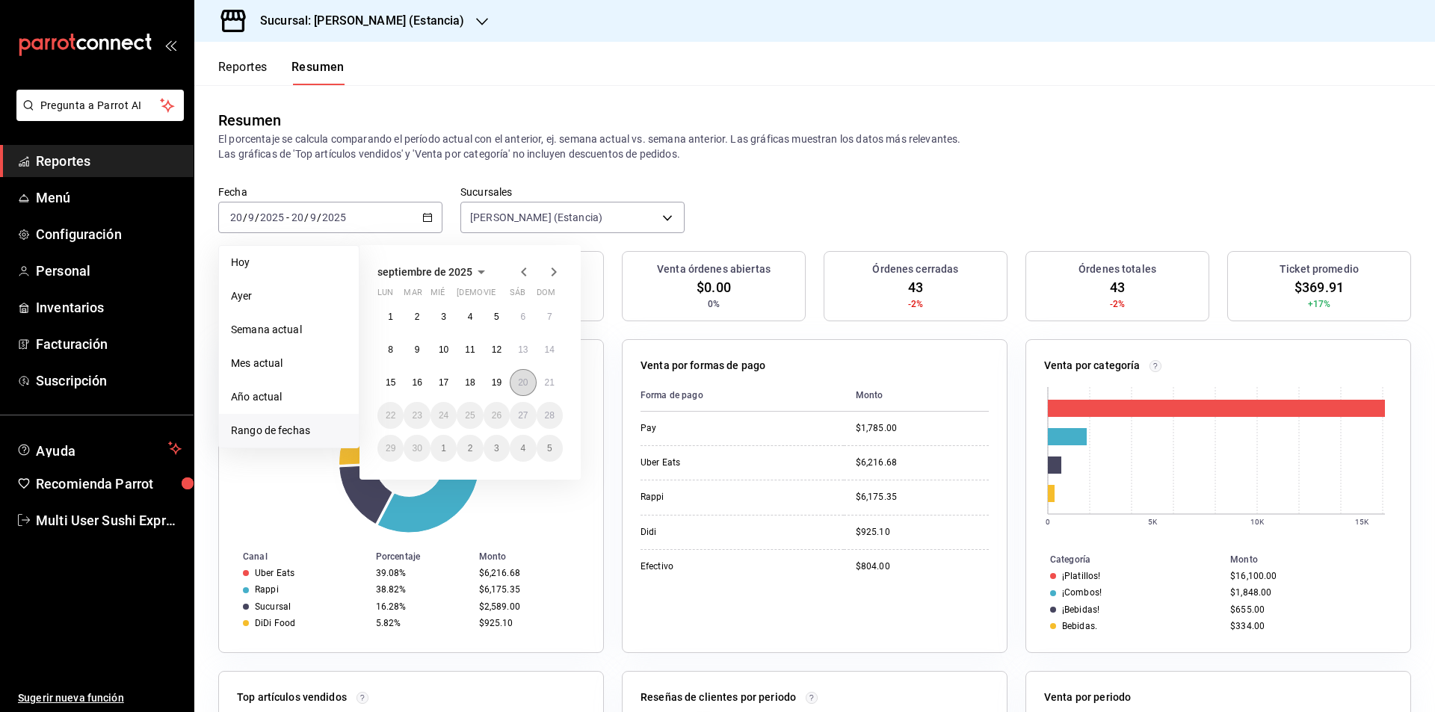
click at [527, 385] on abbr "20" at bounding box center [523, 382] width 10 height 10
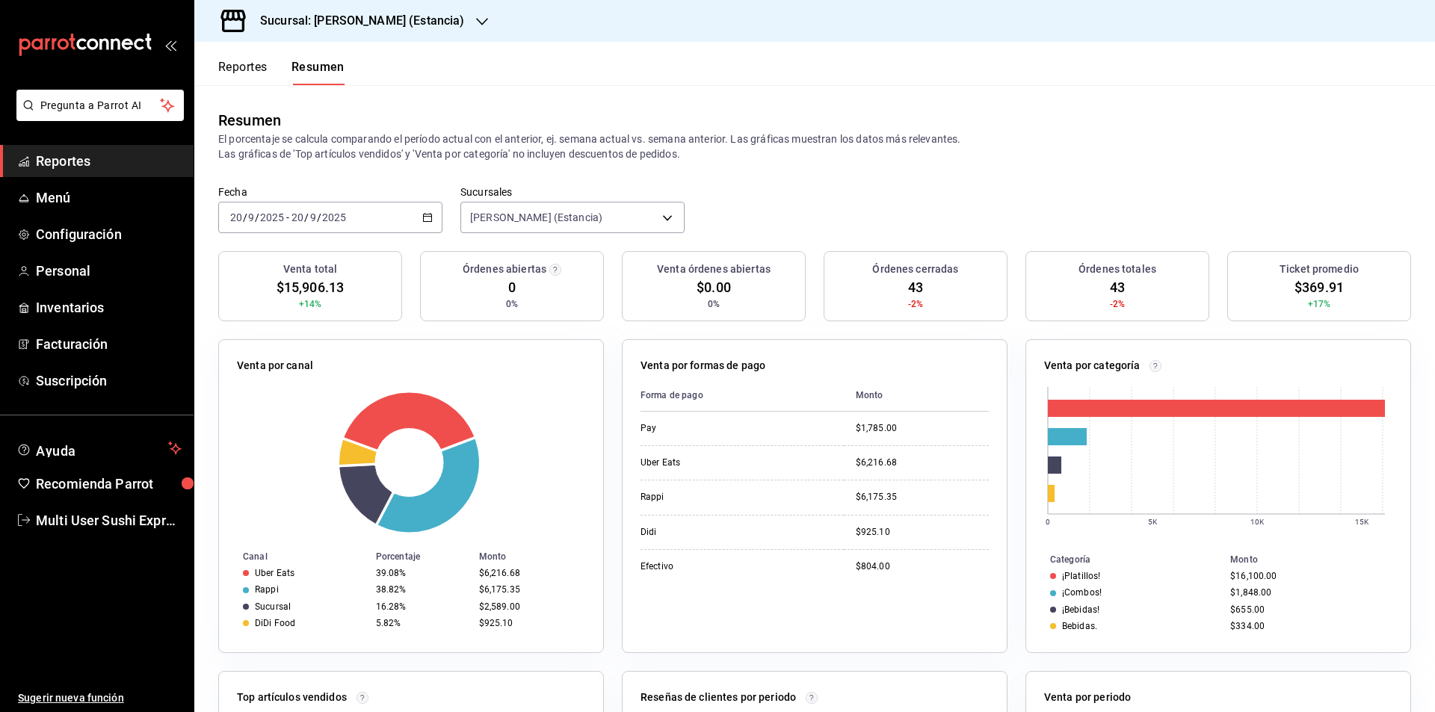
click at [423, 217] on \(Stroke\) "button" at bounding box center [427, 218] width 9 height 8
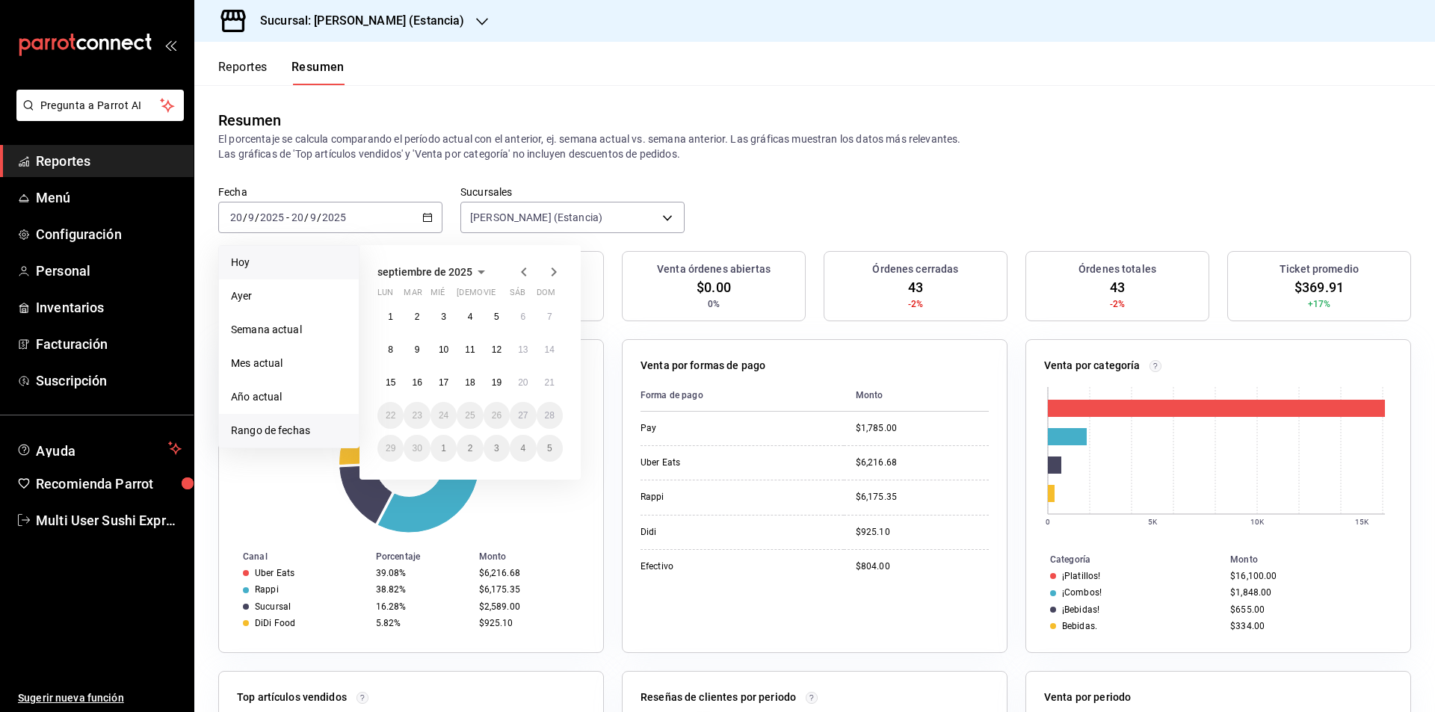
click at [337, 263] on span "Hoy" at bounding box center [289, 263] width 116 height 16
